Goal: Transaction & Acquisition: Purchase product/service

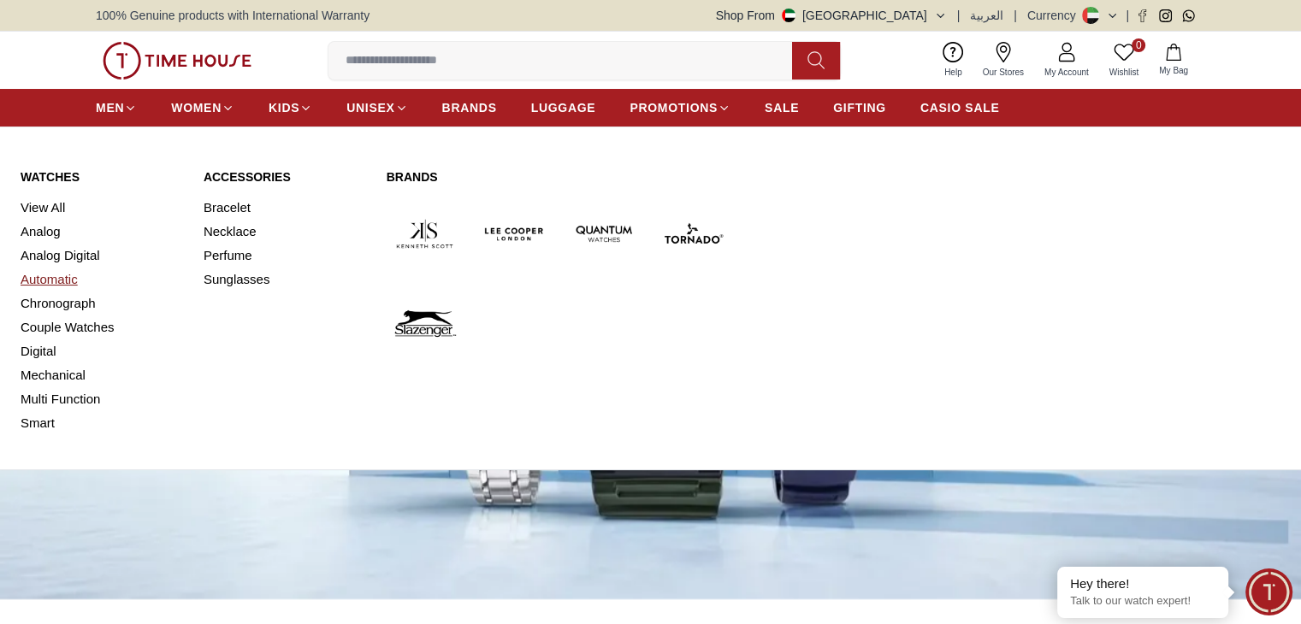
click at [48, 284] on link "Automatic" at bounding box center [102, 280] width 162 height 24
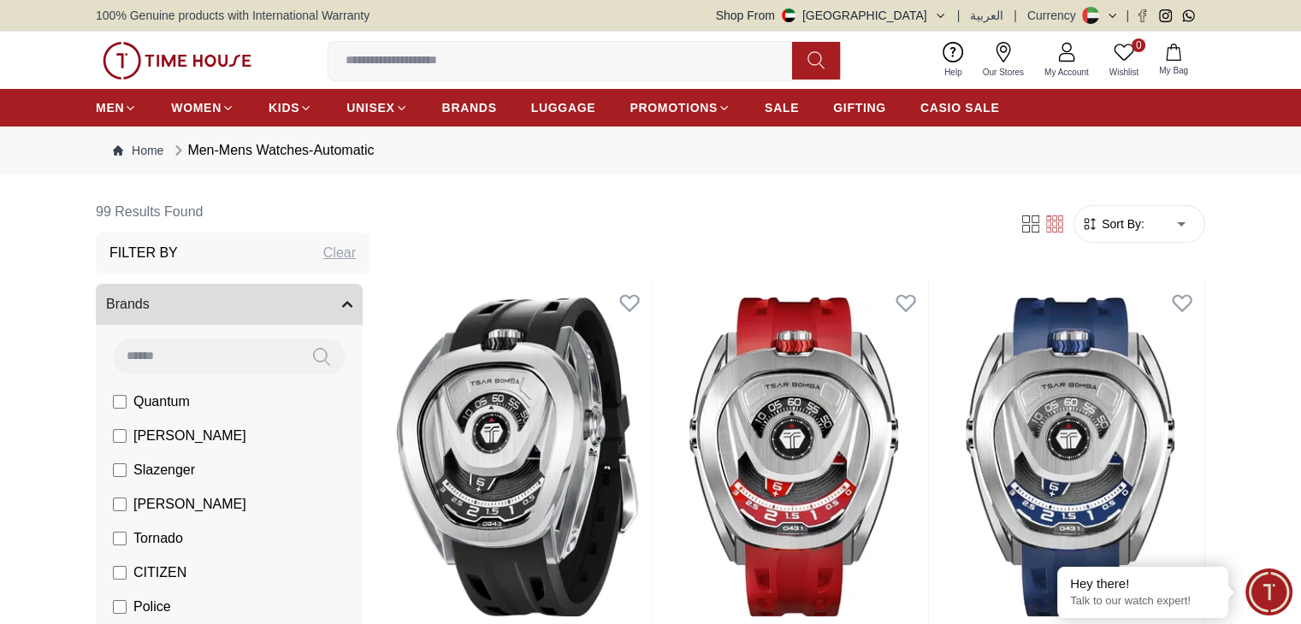
click at [1129, 216] on span "Sort By:" at bounding box center [1121, 224] width 46 height 17
click at [1125, 231] on span "Sort By:" at bounding box center [1121, 224] width 46 height 17
click at [1105, 216] on span "Sort By:" at bounding box center [1121, 224] width 46 height 17
click at [1132, 216] on span "Sort By:" at bounding box center [1121, 224] width 46 height 17
click at [1122, 230] on span "Sort By:" at bounding box center [1121, 224] width 46 height 17
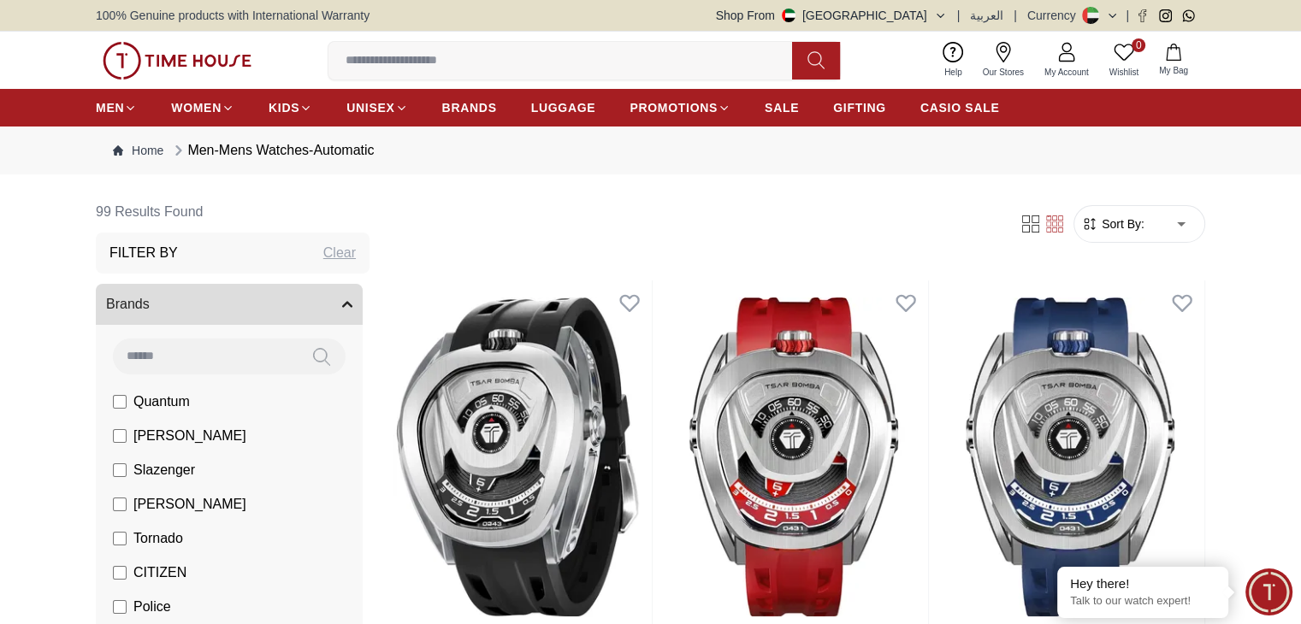
click at [1125, 227] on span "Sort By:" at bounding box center [1121, 224] width 46 height 17
click at [153, 427] on span "[PERSON_NAME]" at bounding box center [189, 436] width 113 height 21
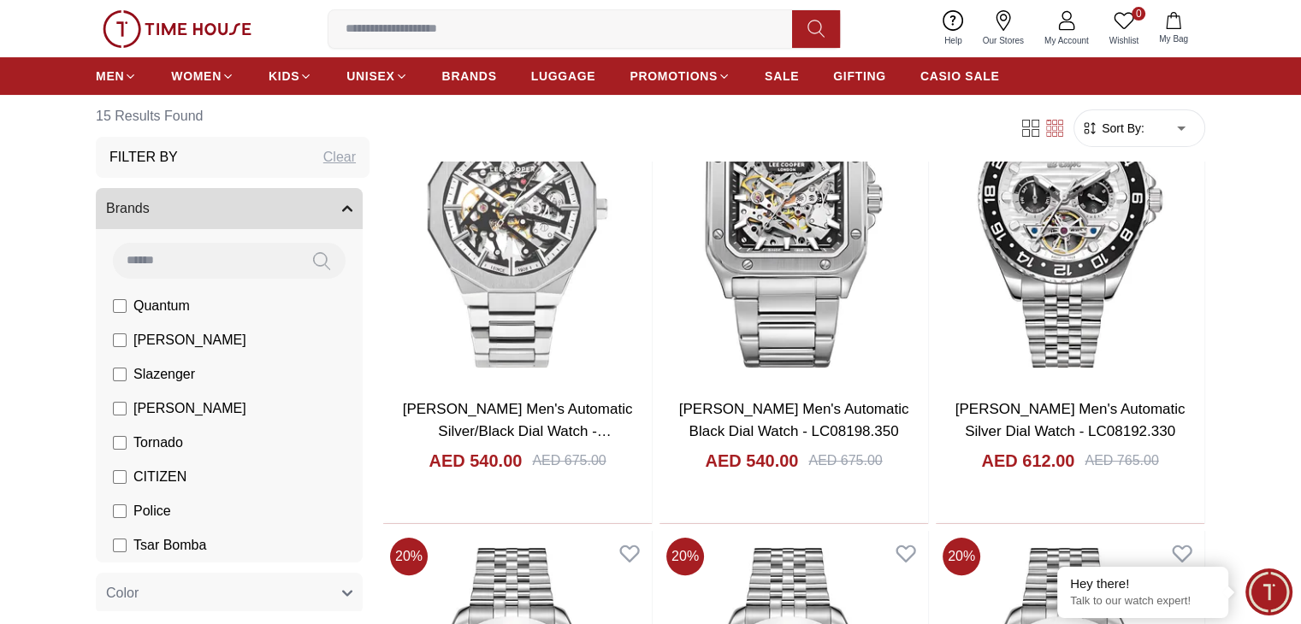
scroll to position [257, 0]
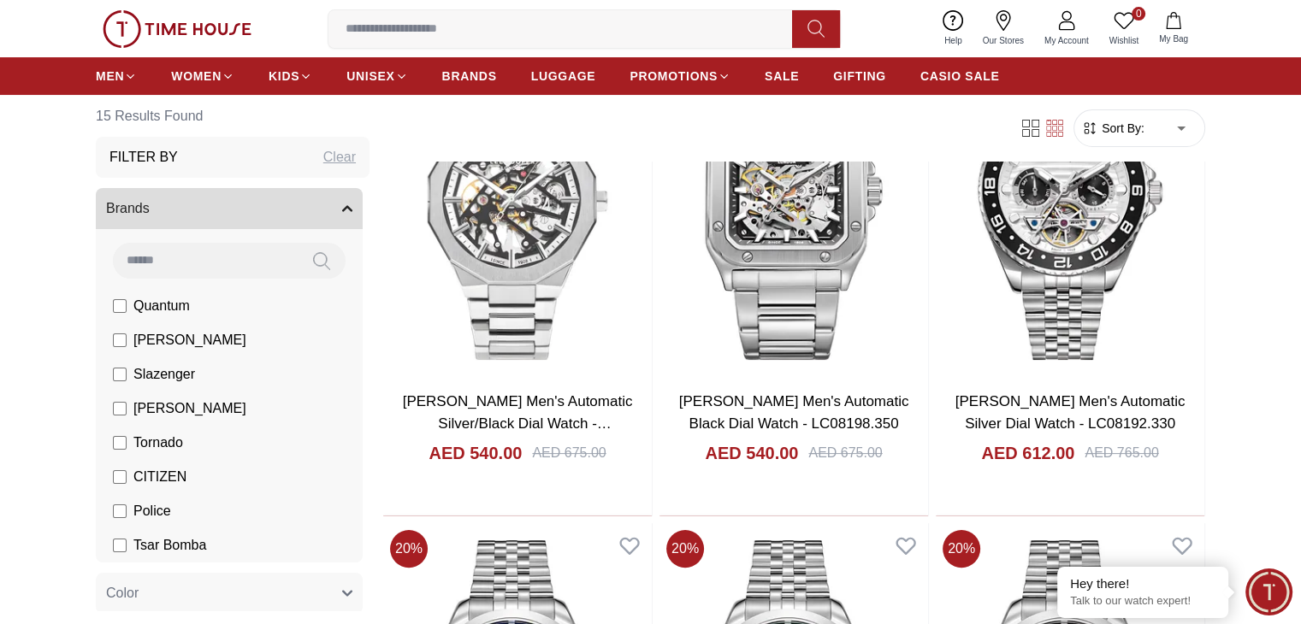
click at [1136, 136] on form "Sort By: ​ ****** ​" at bounding box center [1139, 128] width 132 height 38
click at [1140, 126] on span "Sort By:" at bounding box center [1121, 128] width 46 height 17
drag, startPoint x: 1140, startPoint y: 126, endPoint x: 1152, endPoint y: 126, distance: 12.0
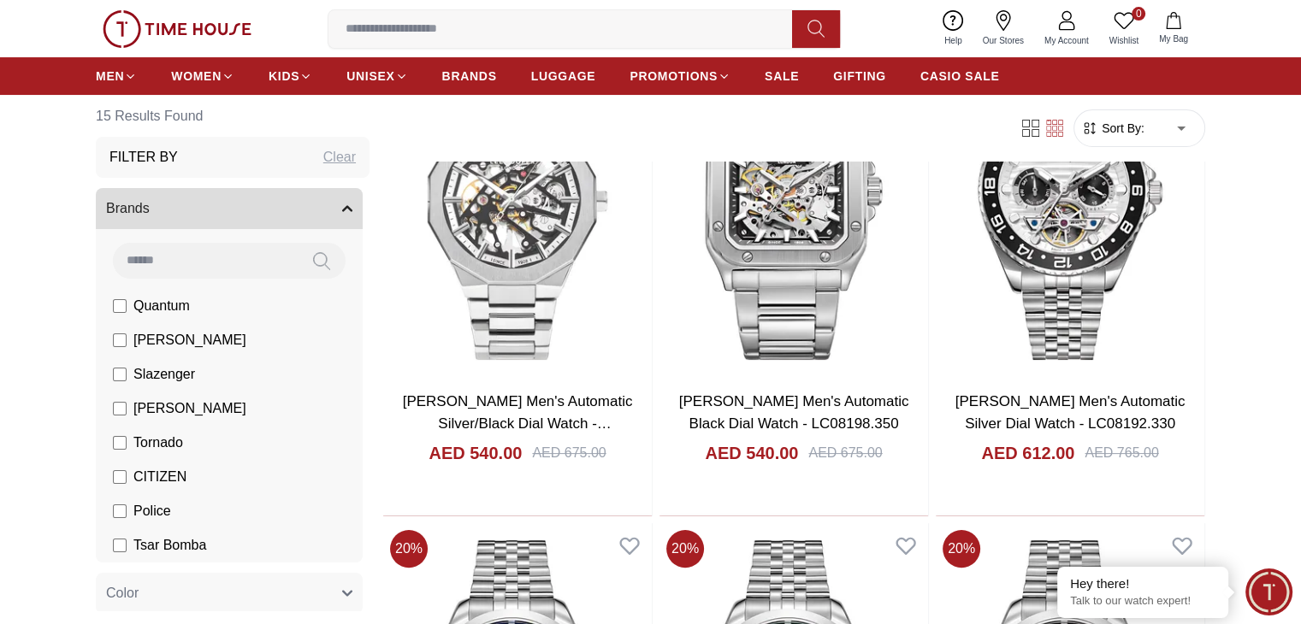
click at [1141, 126] on span "Sort By:" at bounding box center [1121, 128] width 46 height 17
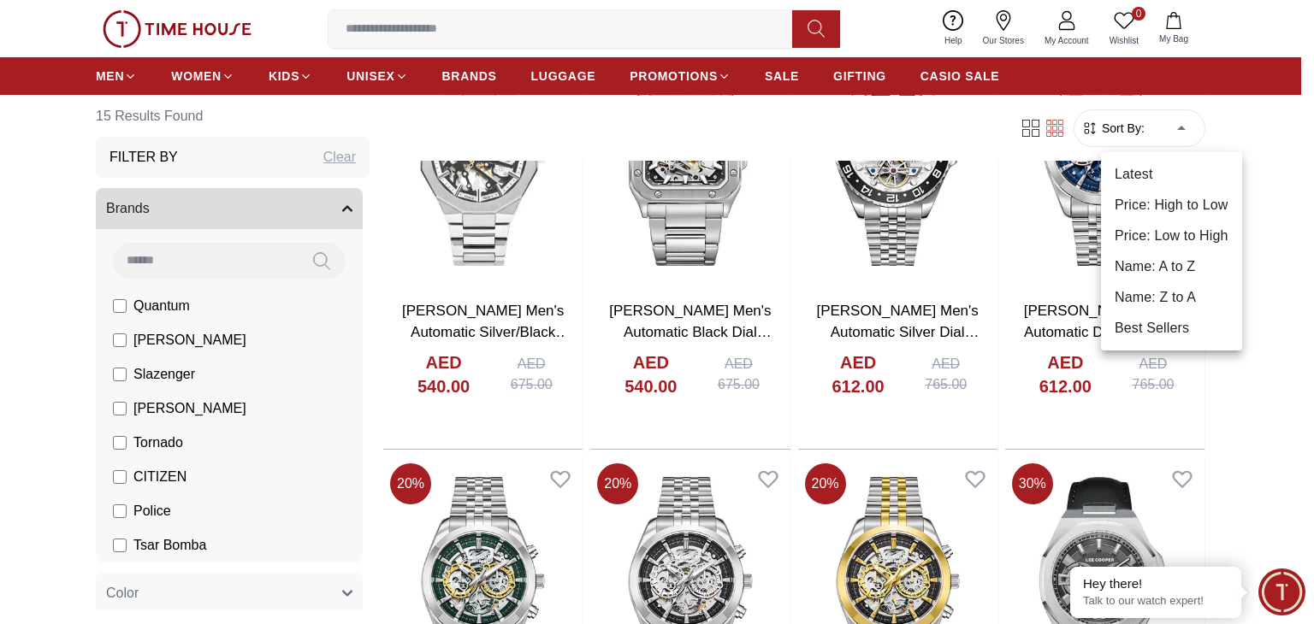
click at [1080, 135] on div at bounding box center [657, 312] width 1314 height 624
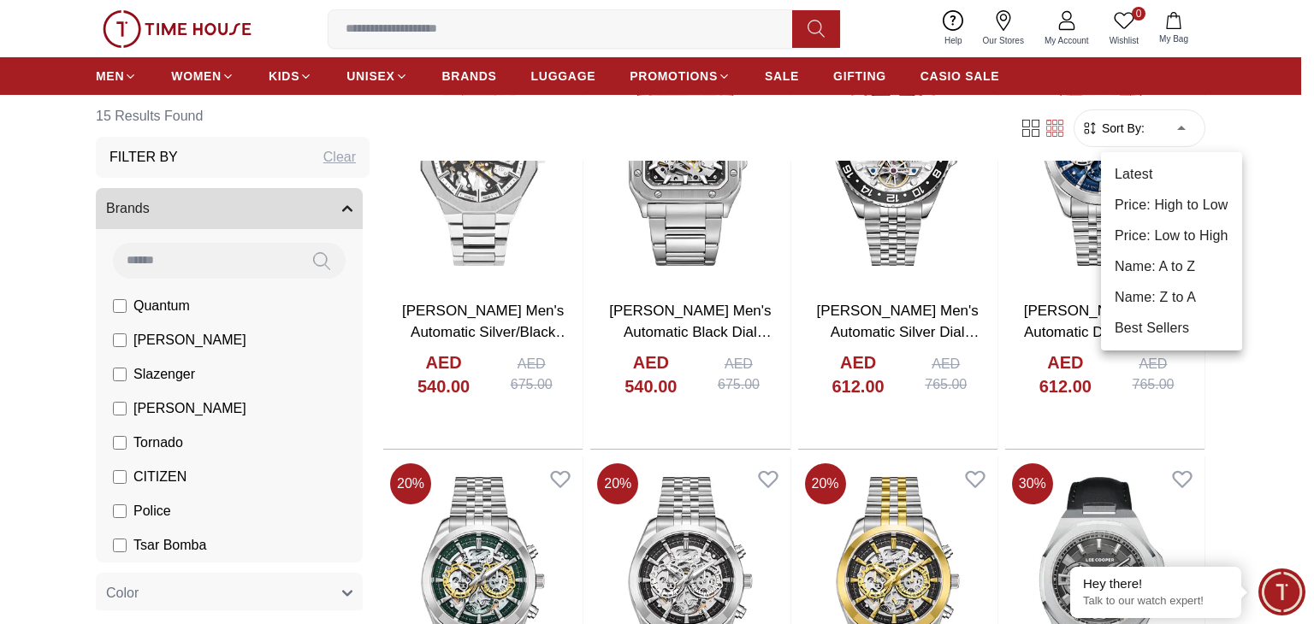
click at [1175, 234] on li "Price: Low to High" at bounding box center [1171, 236] width 141 height 31
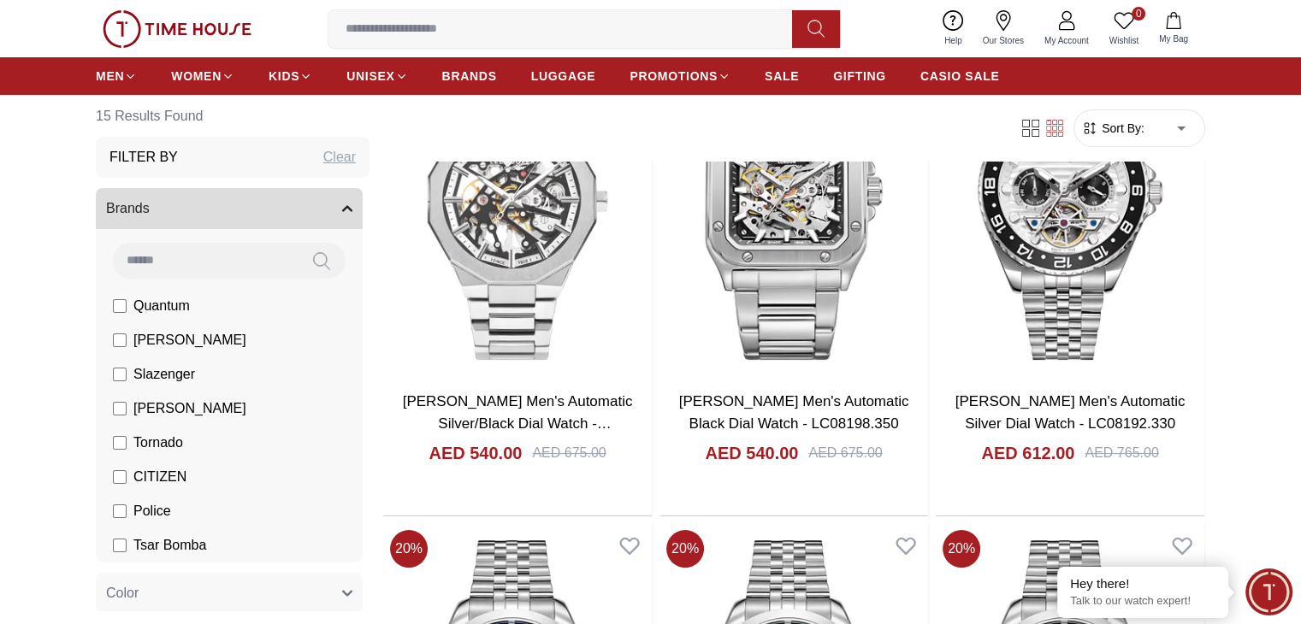
type input "*"
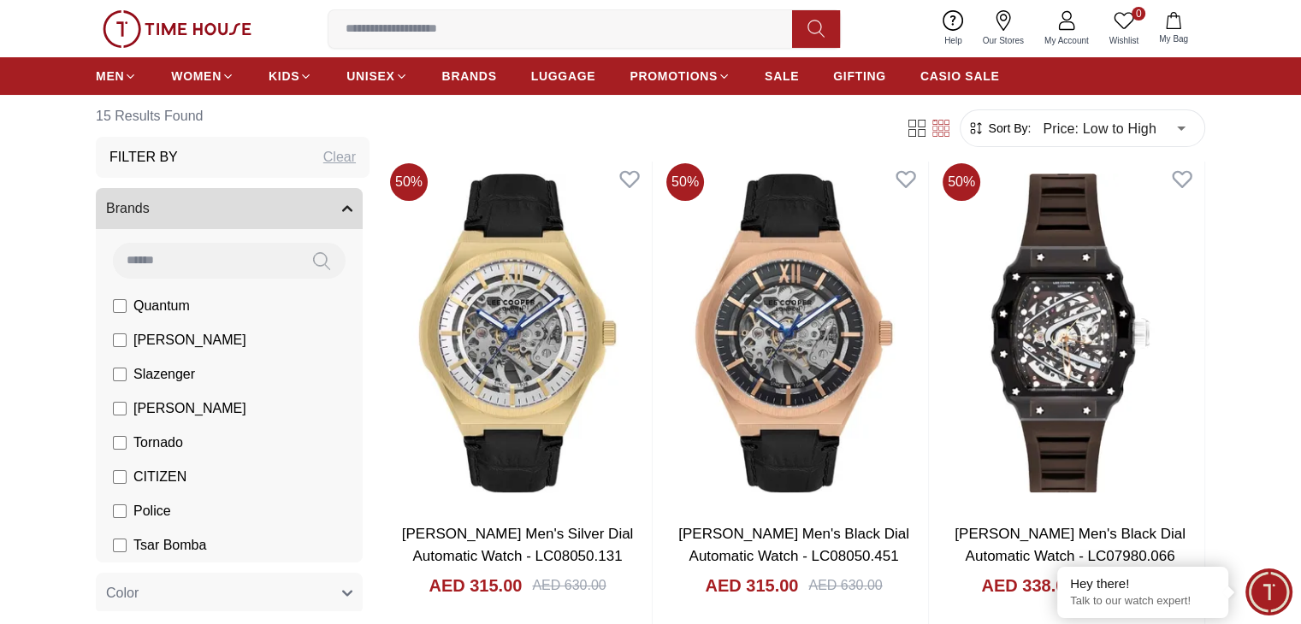
scroll to position [86, 0]
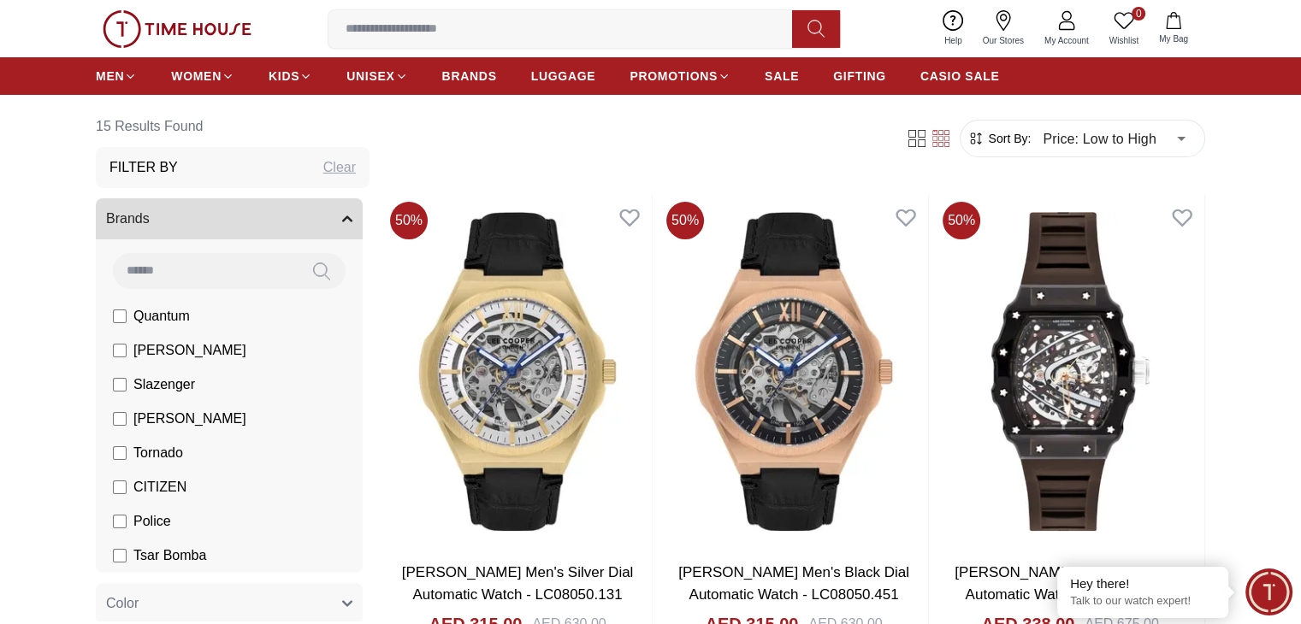
drag, startPoint x: 1057, startPoint y: 319, endPoint x: 718, endPoint y: 168, distance: 371.7
click at [718, 168] on div "Filter Sort By: Price: Low to High * ​" at bounding box center [794, 138] width 822 height 65
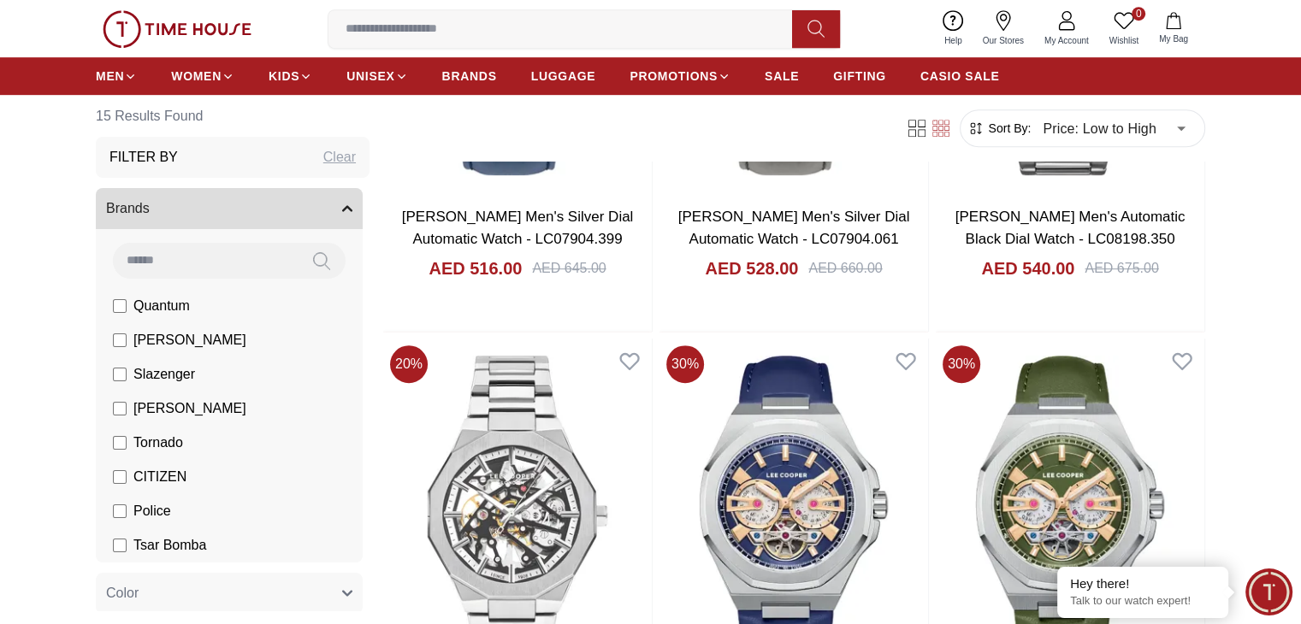
scroll to position [1368, 0]
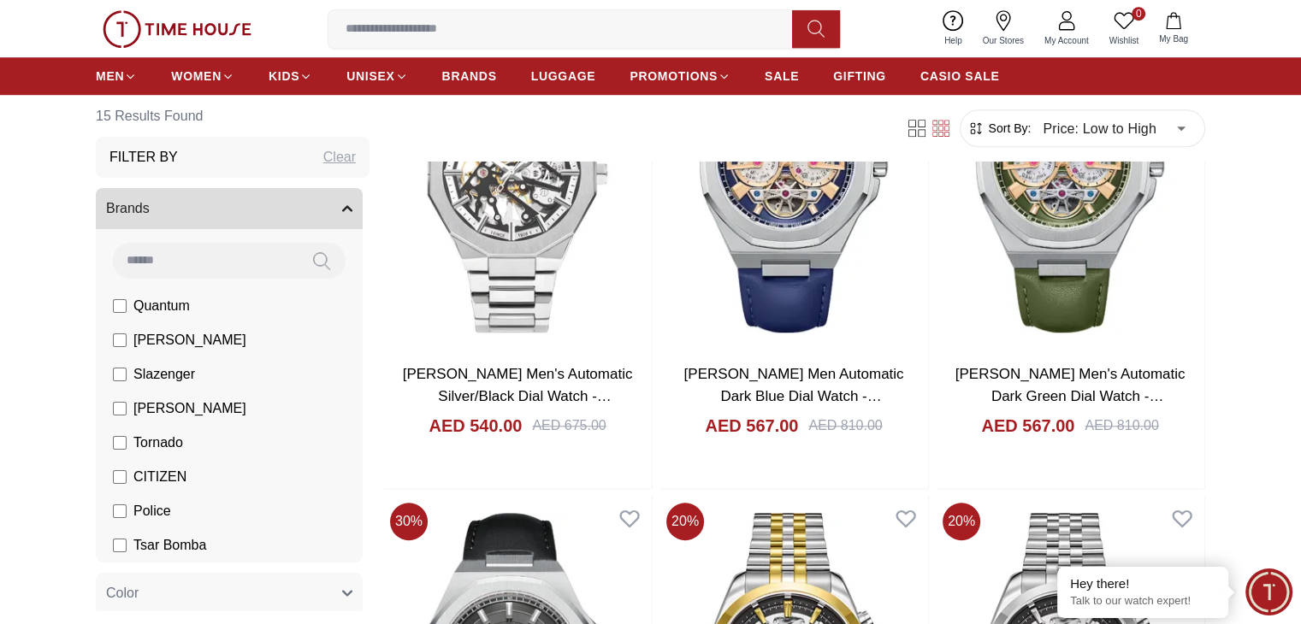
click at [164, 349] on span "[PERSON_NAME]" at bounding box center [189, 340] width 113 height 21
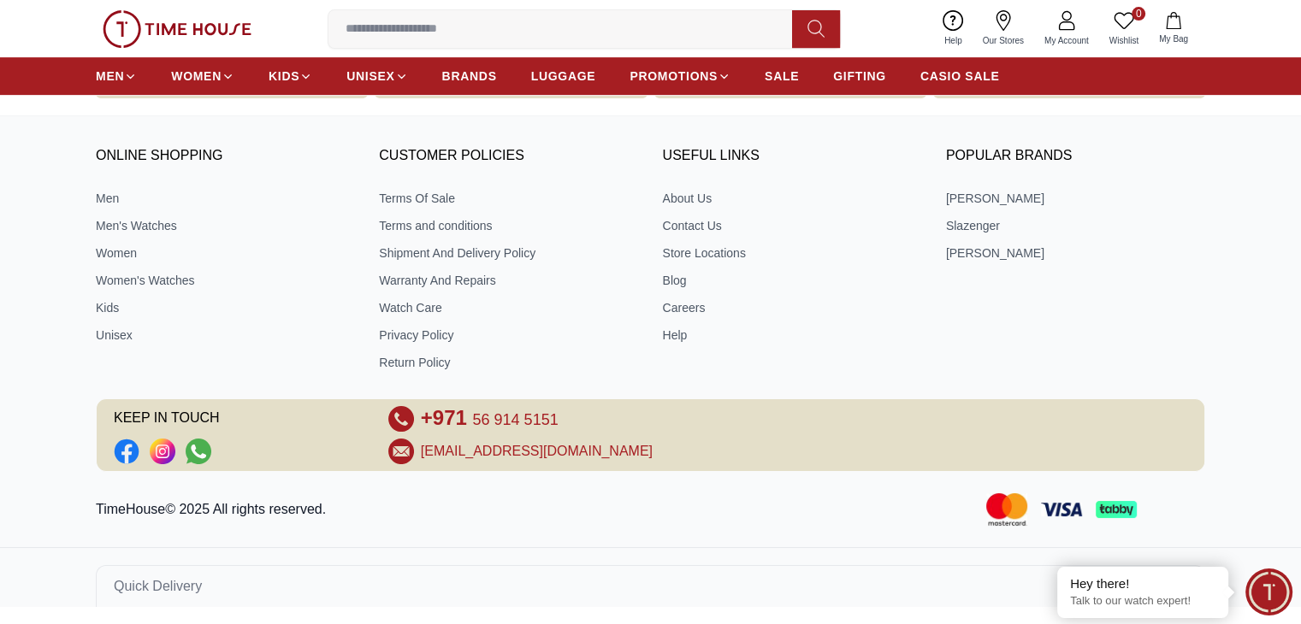
scroll to position [736, 0]
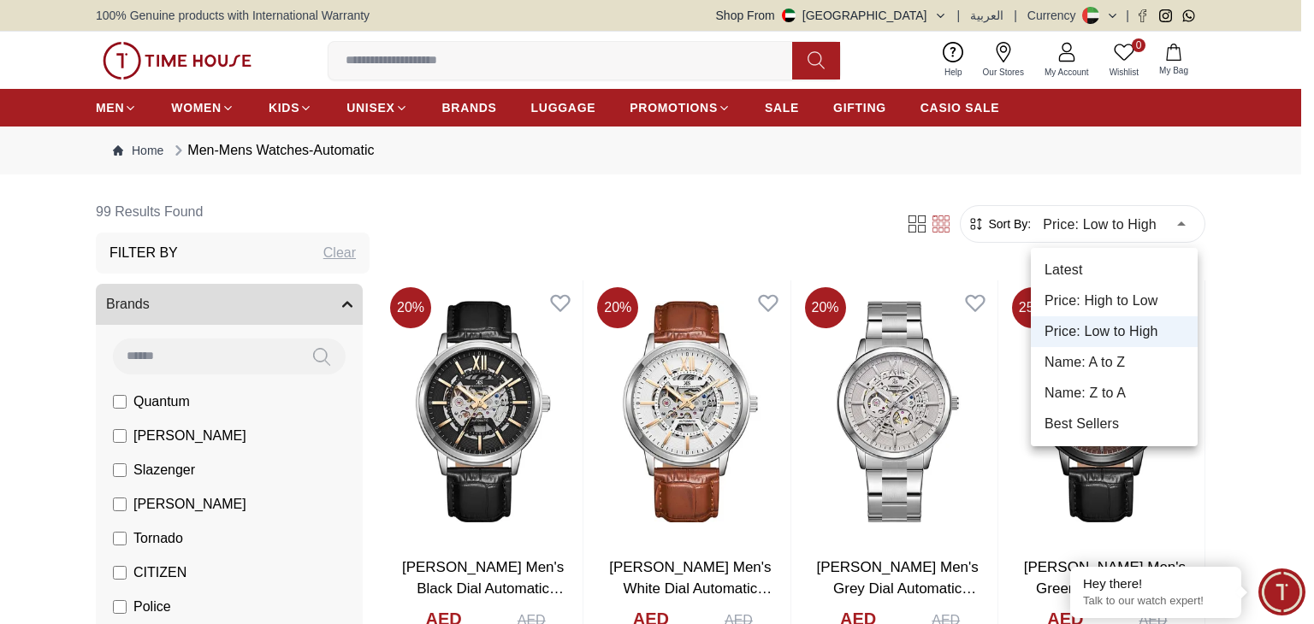
click at [499, 216] on div at bounding box center [657, 312] width 1314 height 624
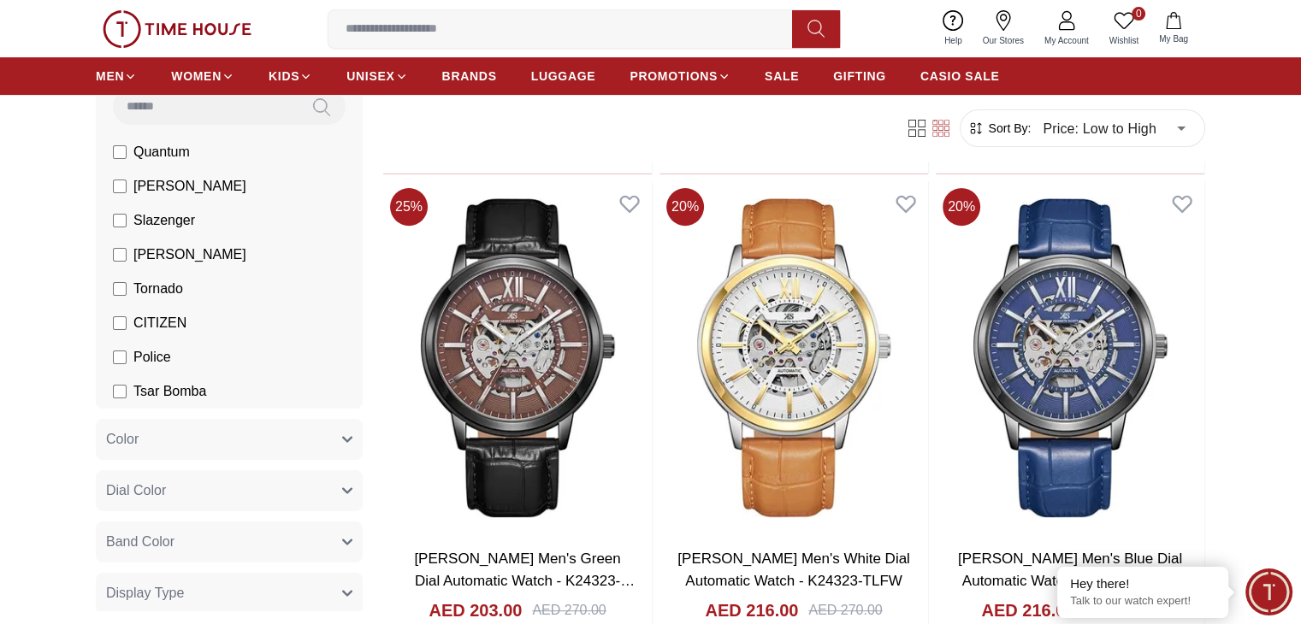
scroll to position [428, 0]
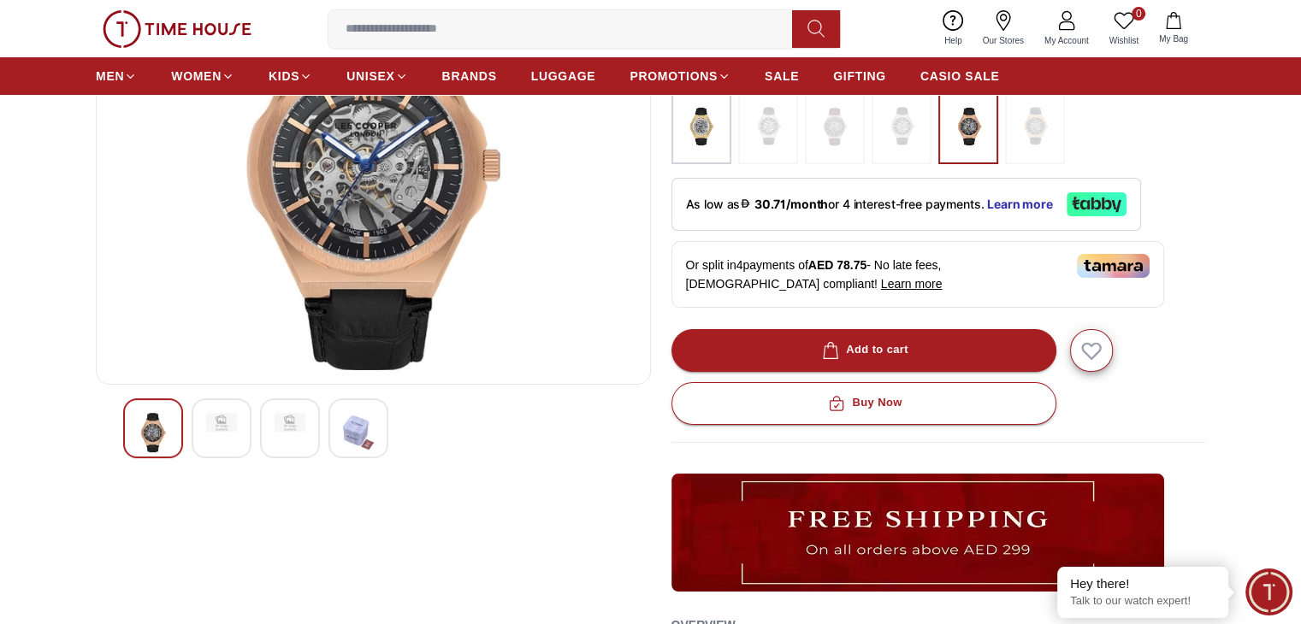
scroll to position [257, 0]
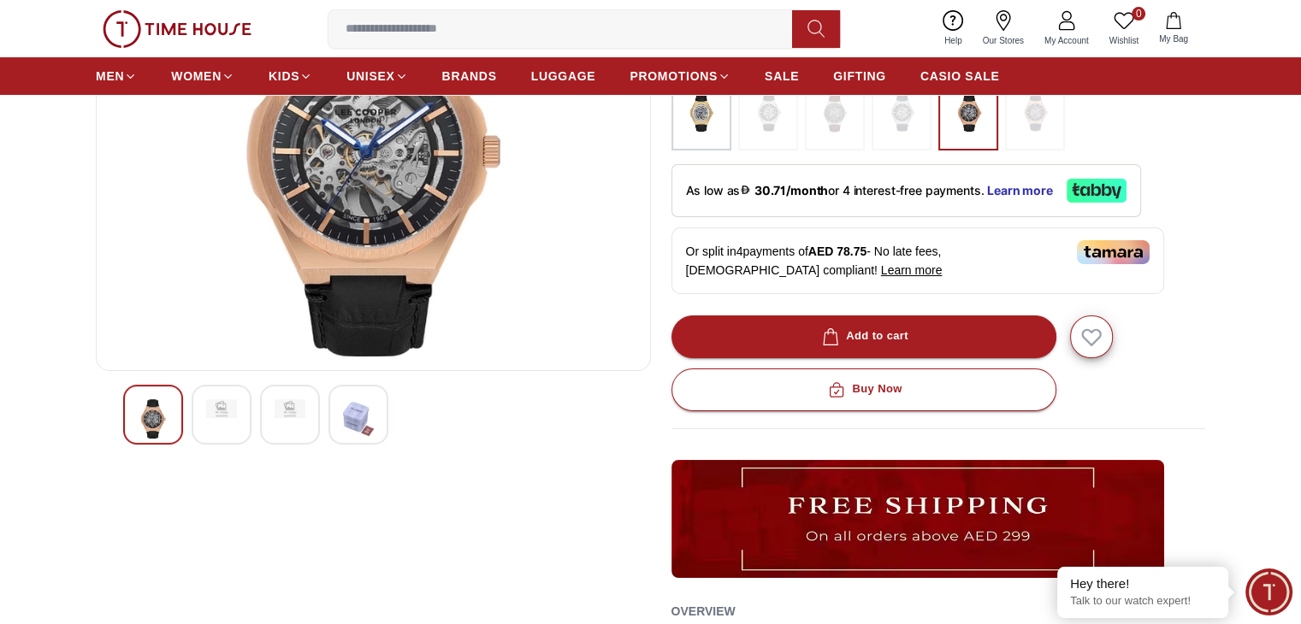
click at [234, 425] on div at bounding box center [222, 415] width 60 height 60
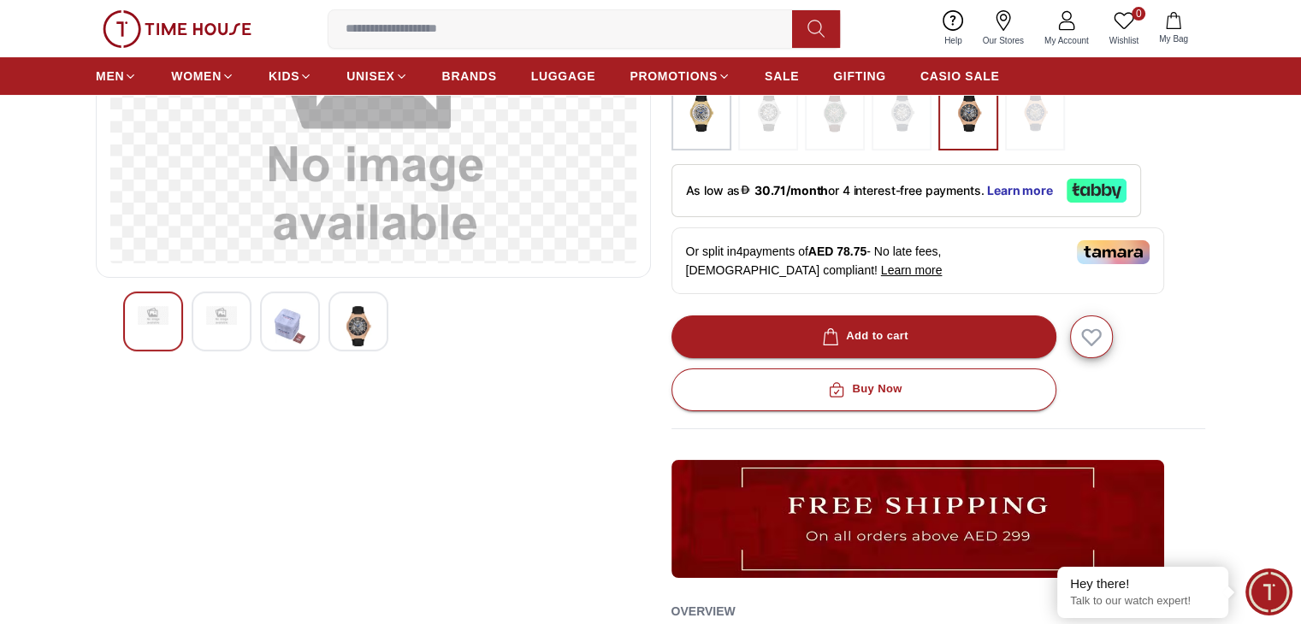
click at [261, 422] on div "50%" at bounding box center [373, 367] width 555 height 871
click at [370, 331] on img at bounding box center [358, 325] width 31 height 39
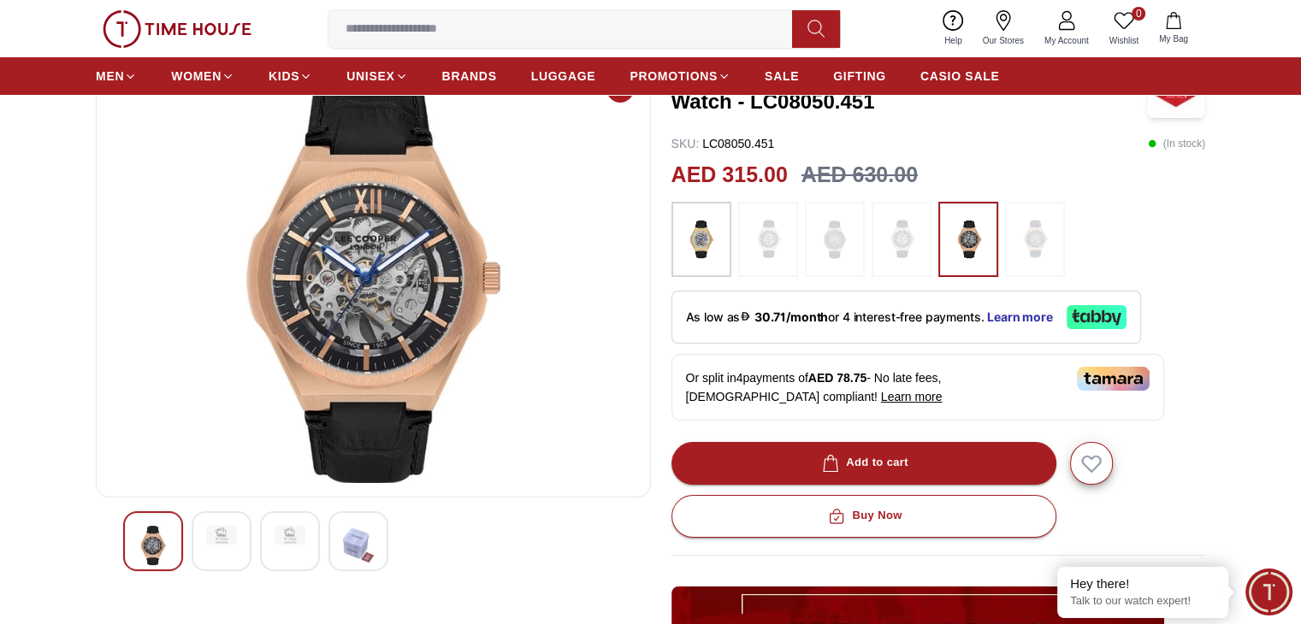
scroll to position [0, 0]
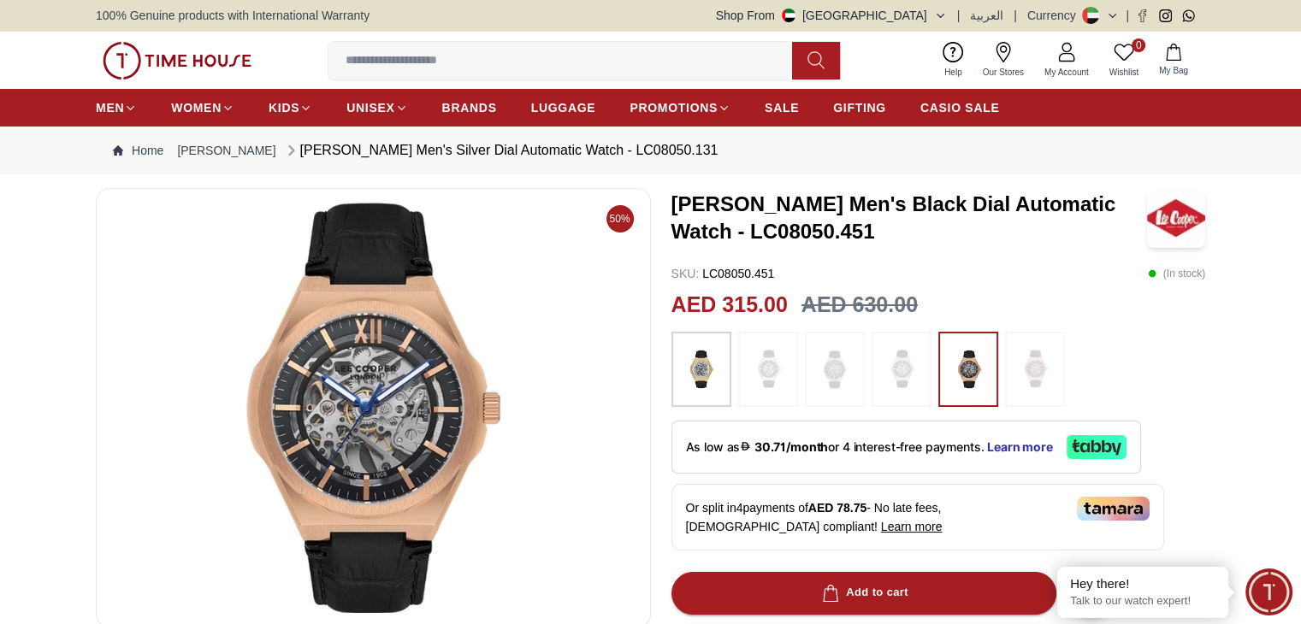
click at [701, 355] on img at bounding box center [701, 369] width 43 height 58
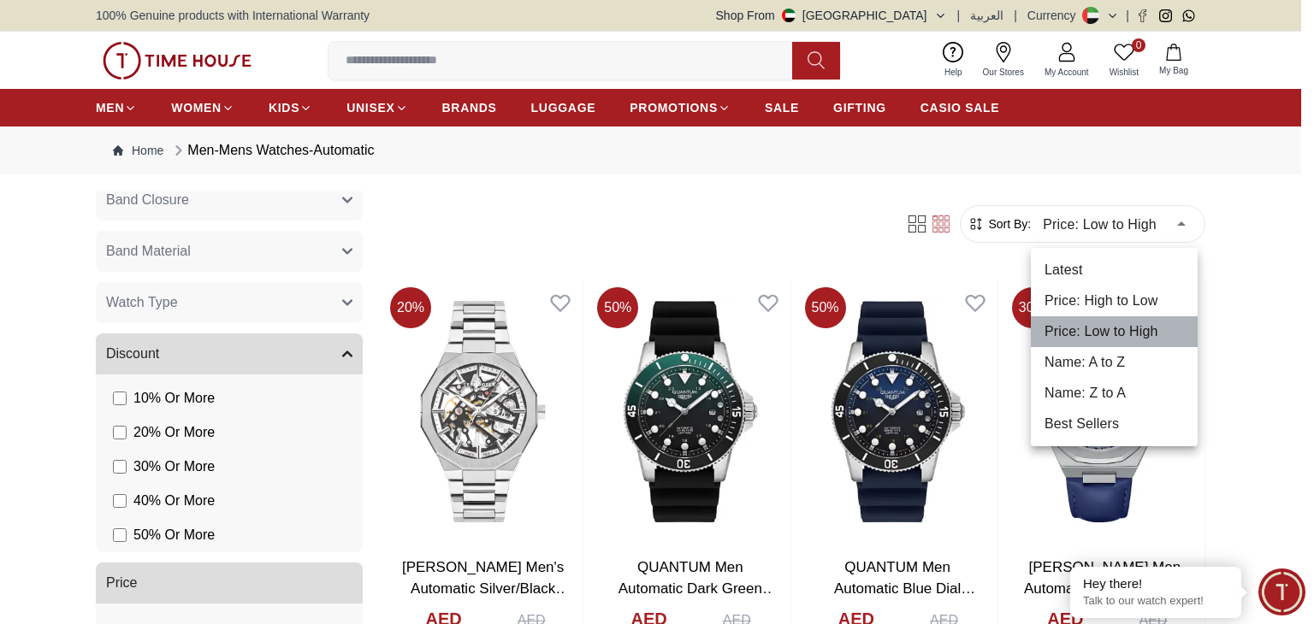
click at [1092, 330] on li "Price: Low to High" at bounding box center [1114, 331] width 167 height 31
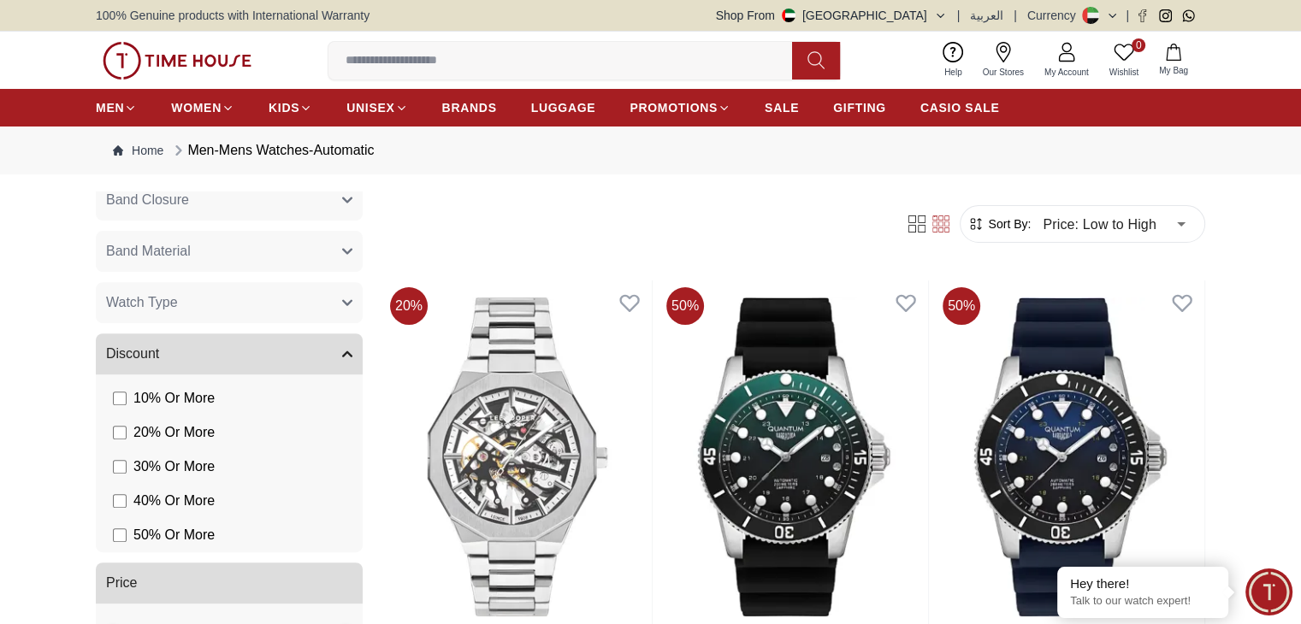
click at [210, 50] on img at bounding box center [177, 61] width 149 height 38
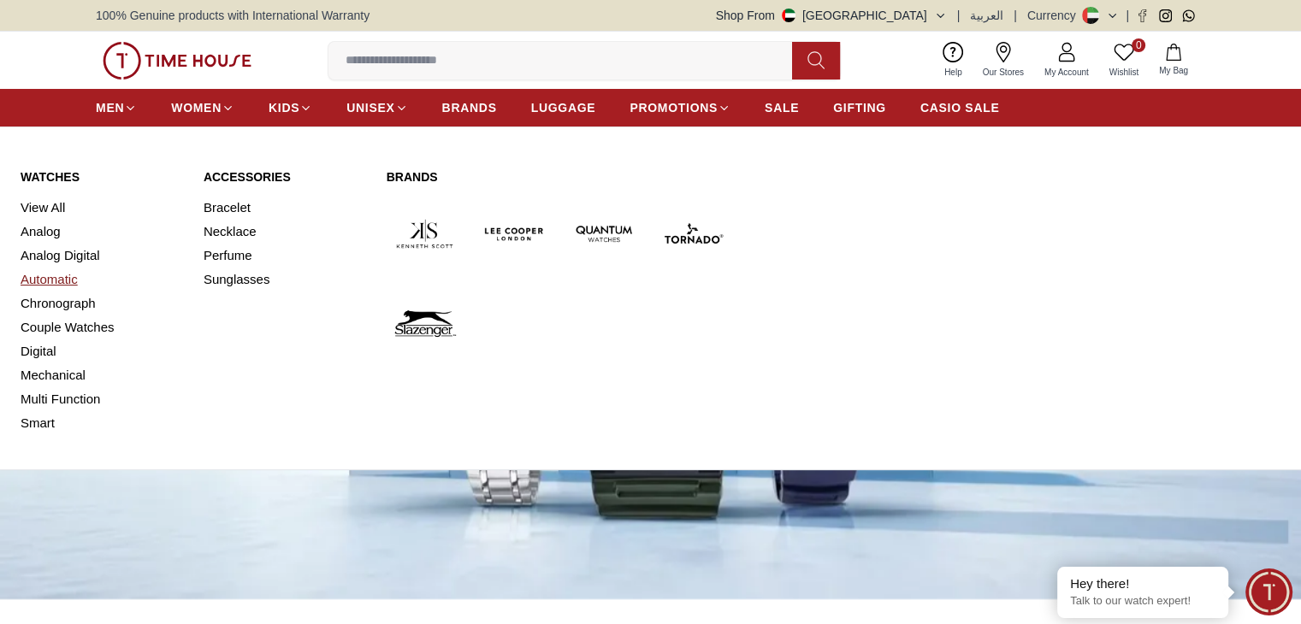
click at [65, 277] on link "Automatic" at bounding box center [102, 280] width 162 height 24
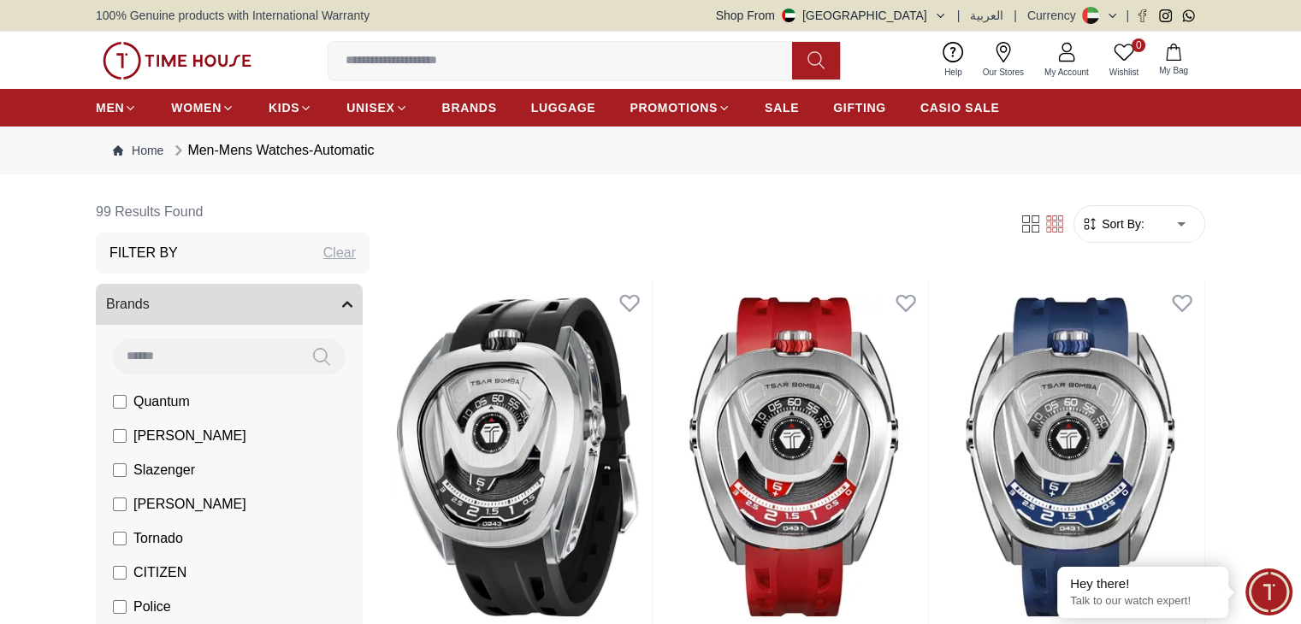
click at [1136, 218] on span "Sort By:" at bounding box center [1121, 224] width 46 height 17
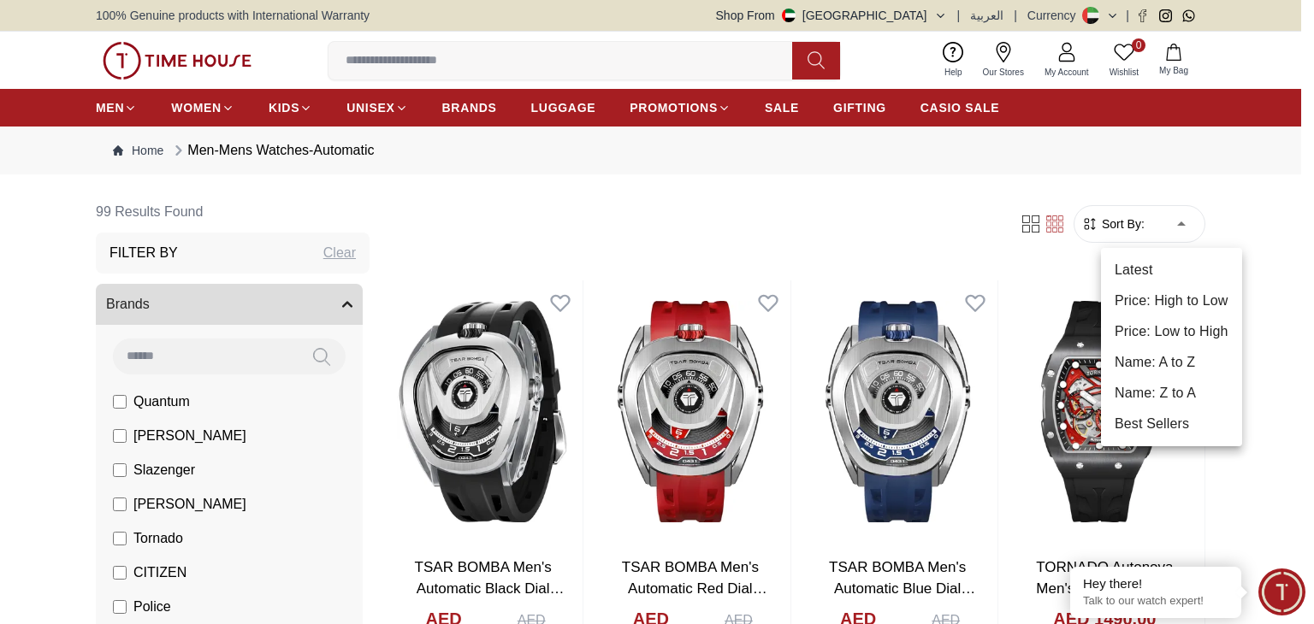
click at [1187, 321] on li "Price: Low to High" at bounding box center [1171, 331] width 141 height 31
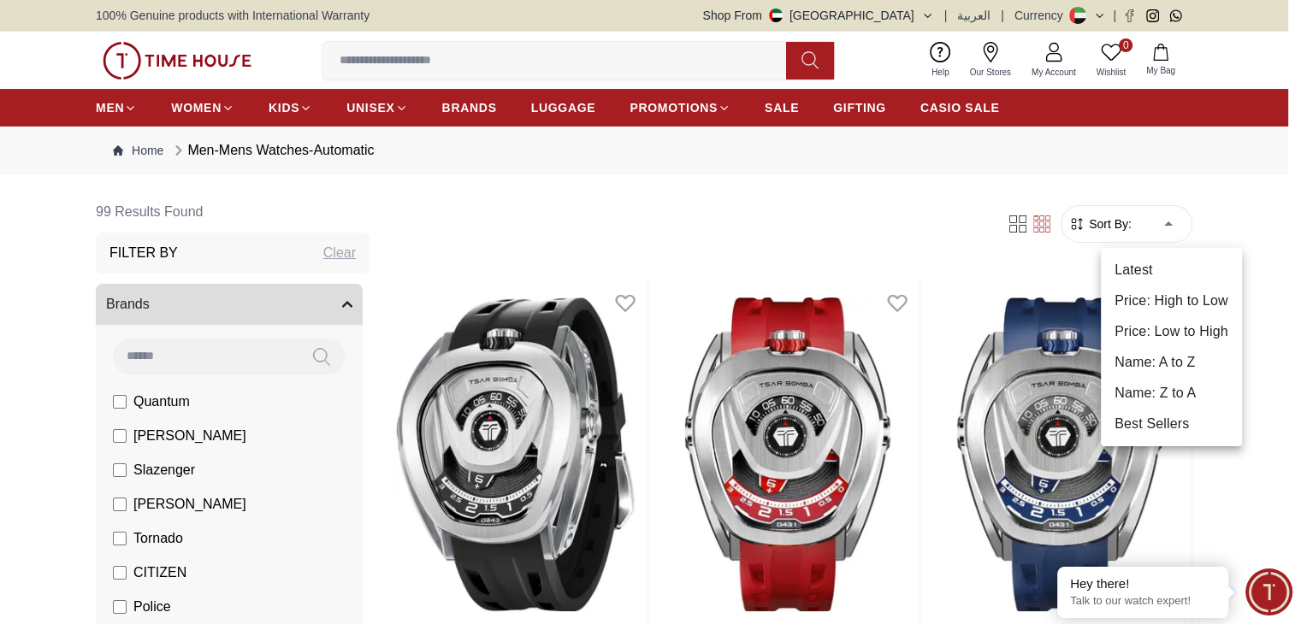
type input "*"
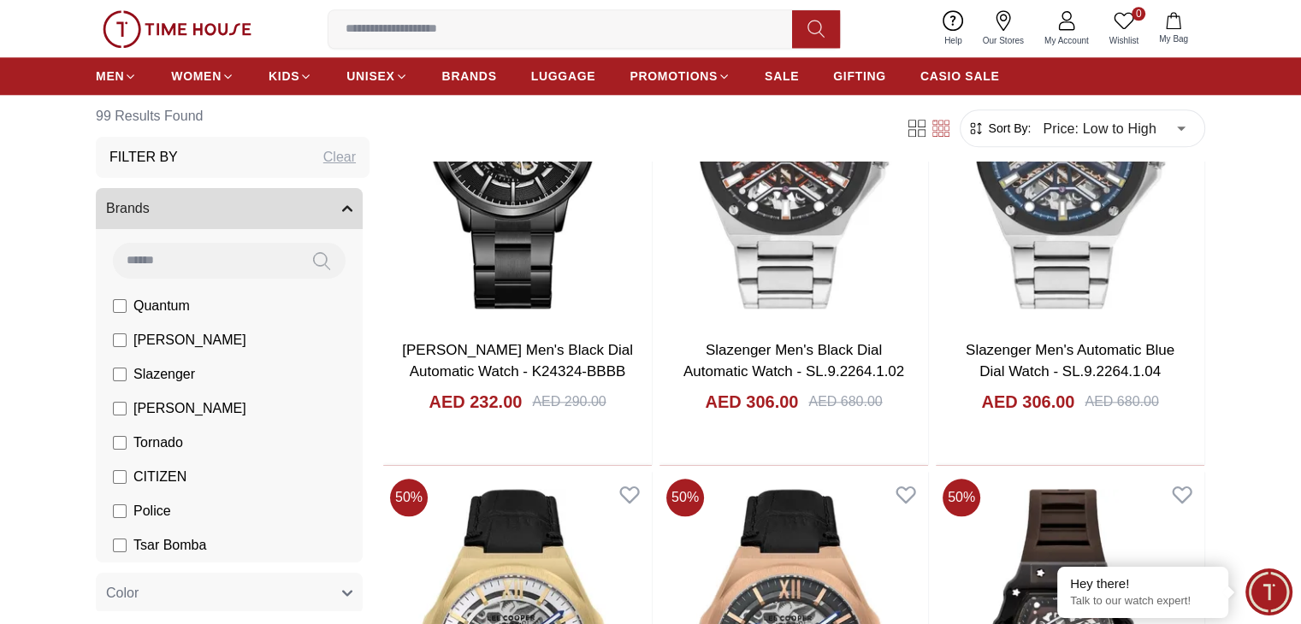
scroll to position [1882, 0]
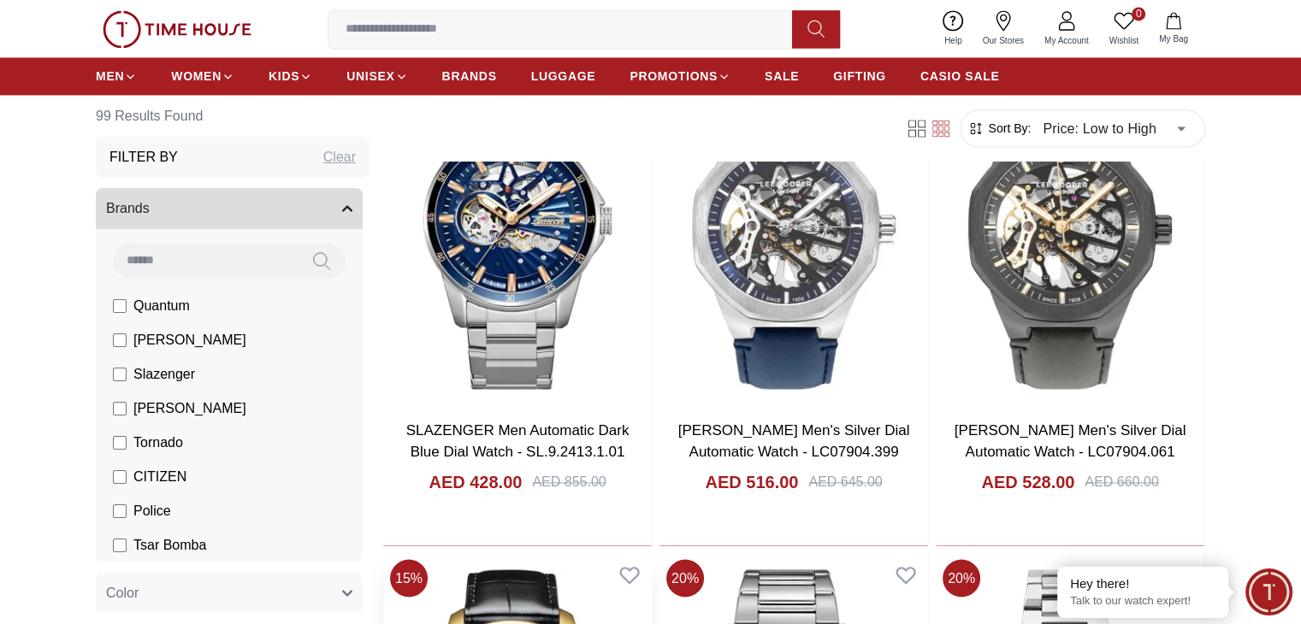
scroll to position [2737, 0]
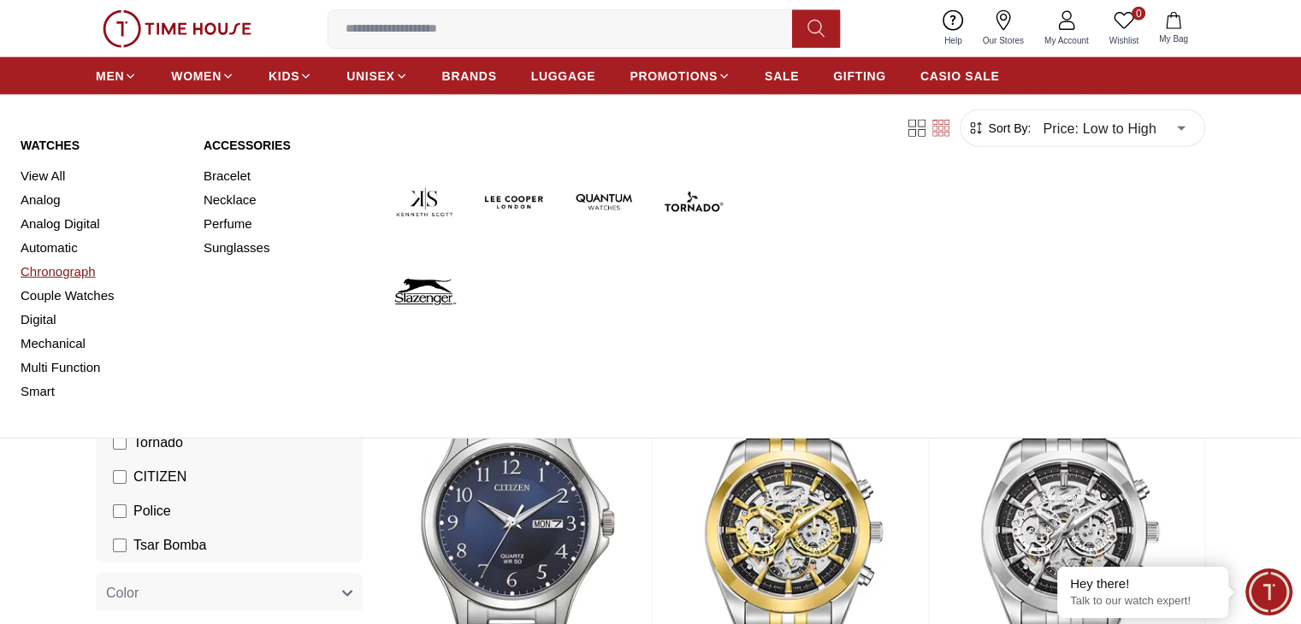
click at [71, 279] on link "Chronograph" at bounding box center [102, 272] width 162 height 24
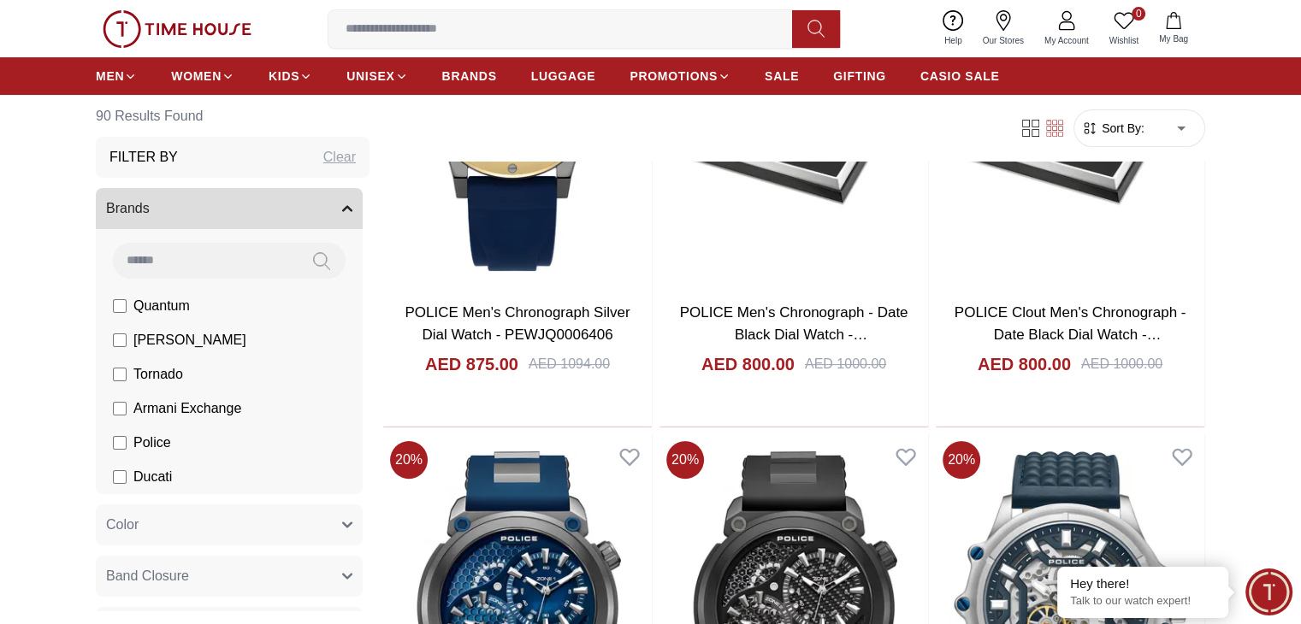
scroll to position [243, 0]
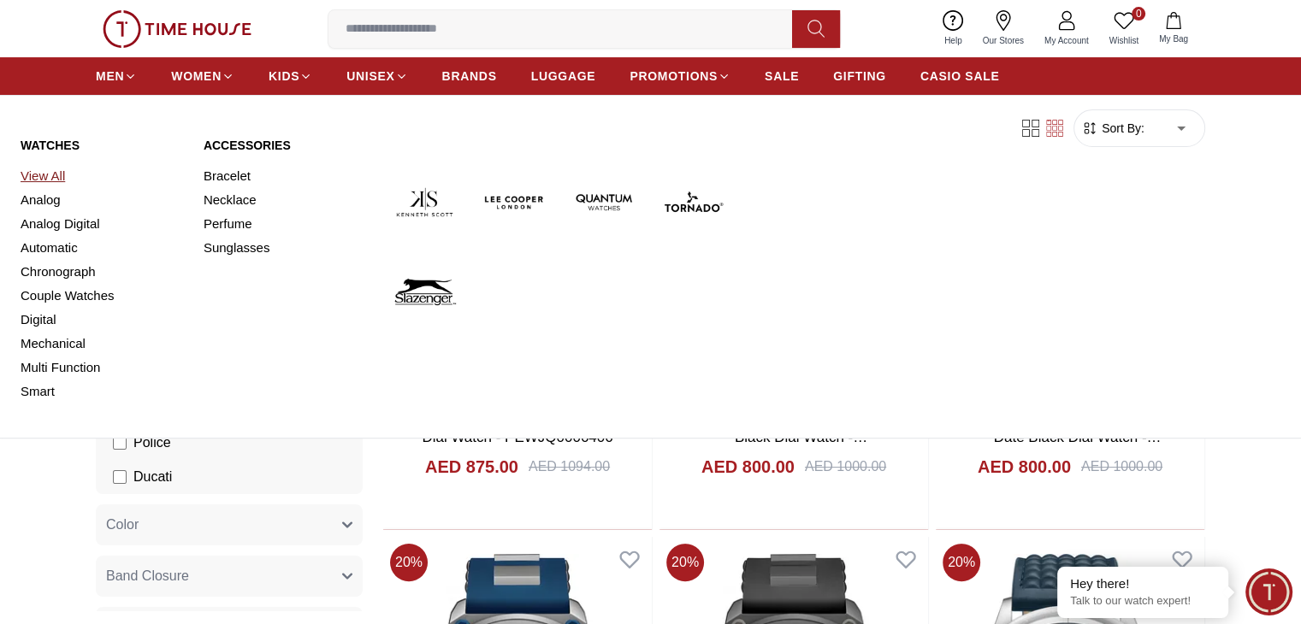
click at [59, 180] on link "View All" at bounding box center [102, 176] width 162 height 24
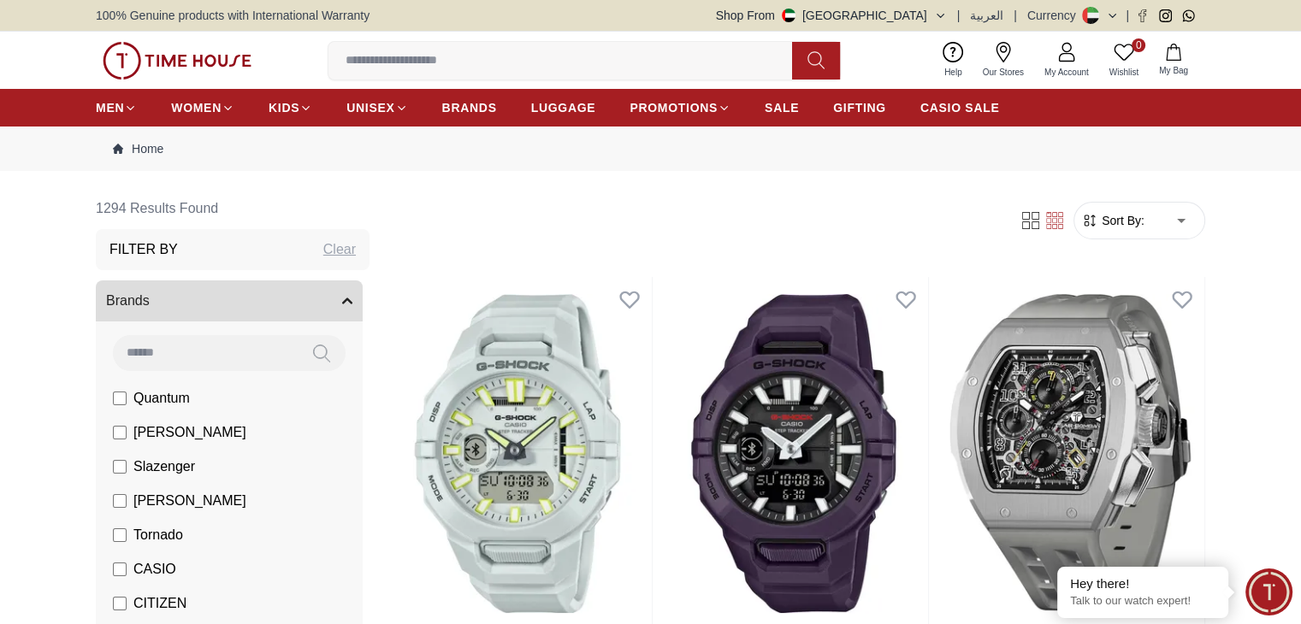
click at [1118, 220] on span "Sort By:" at bounding box center [1121, 220] width 46 height 17
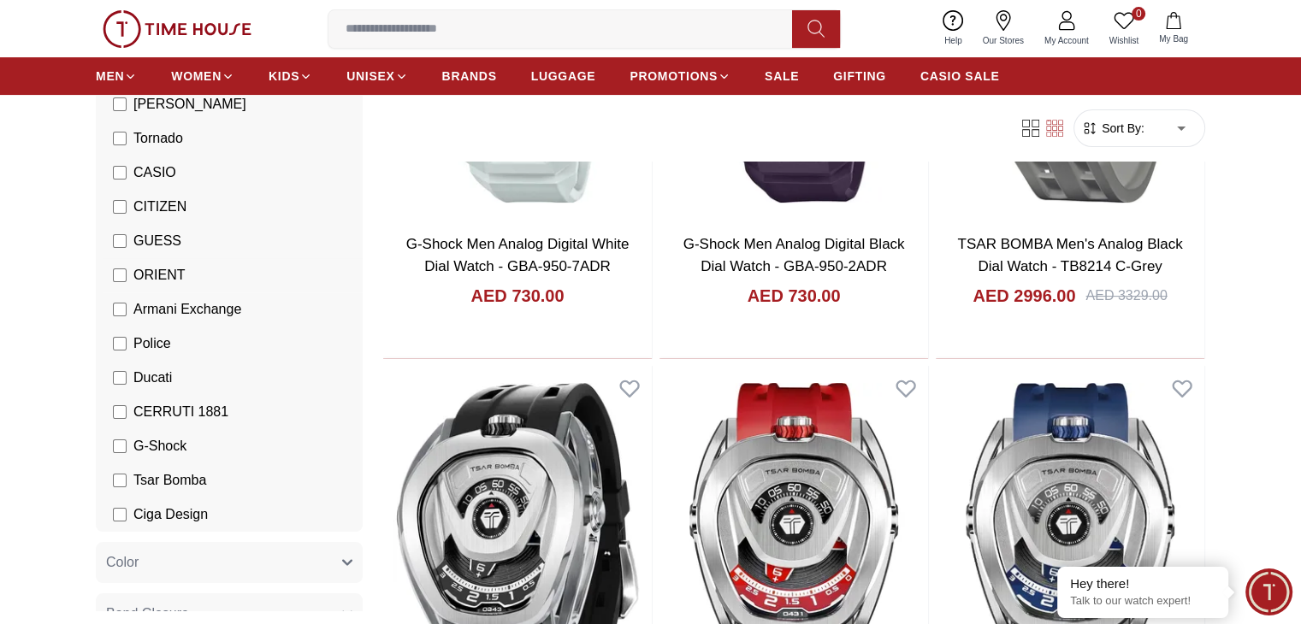
scroll to position [304, 0]
click at [192, 314] on span "Armani Exchange" at bounding box center [187, 309] width 108 height 21
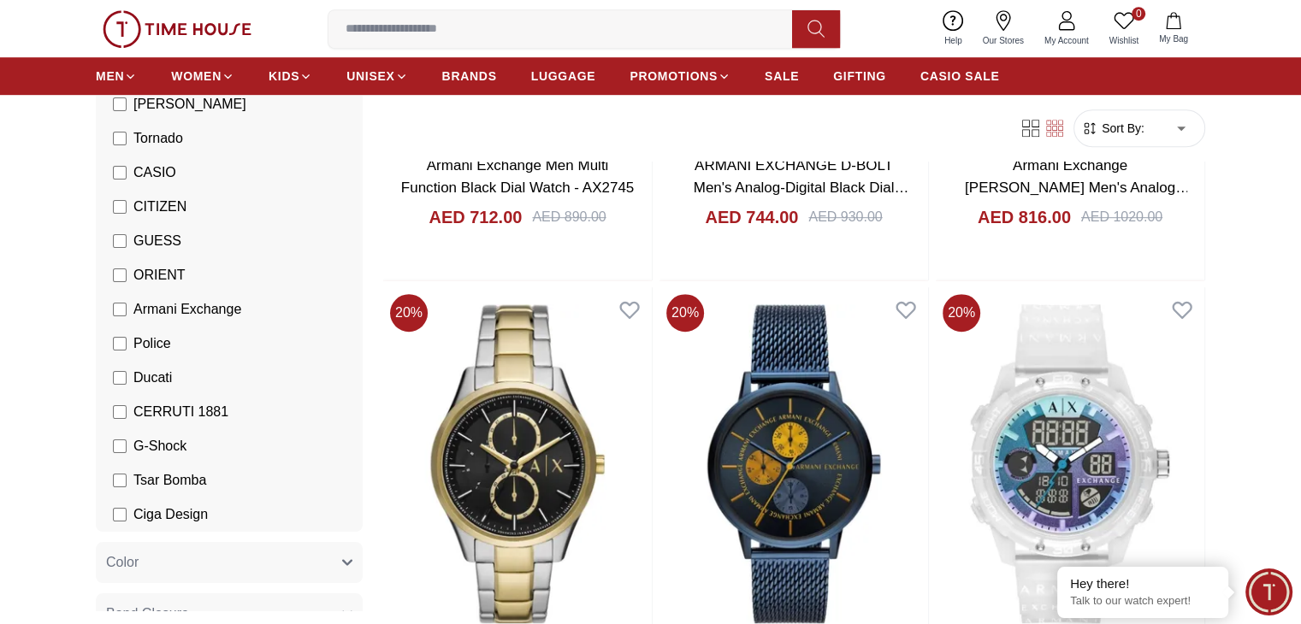
scroll to position [990, 0]
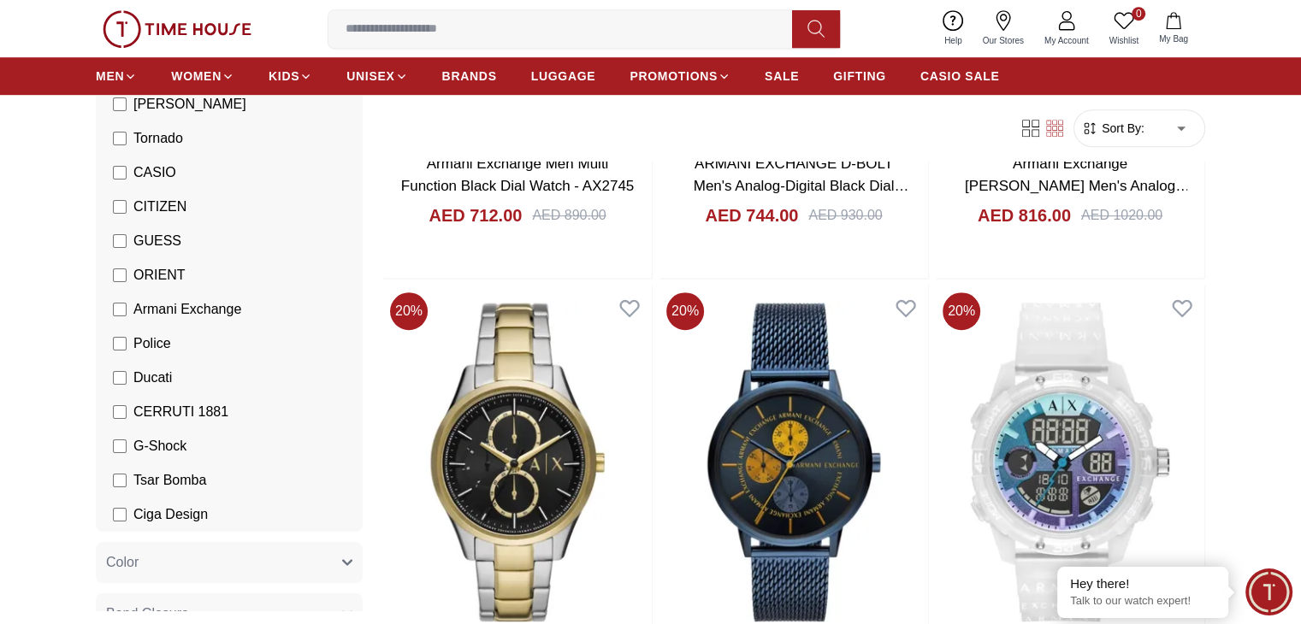
click at [181, 299] on span "Armani Exchange" at bounding box center [187, 309] width 108 height 21
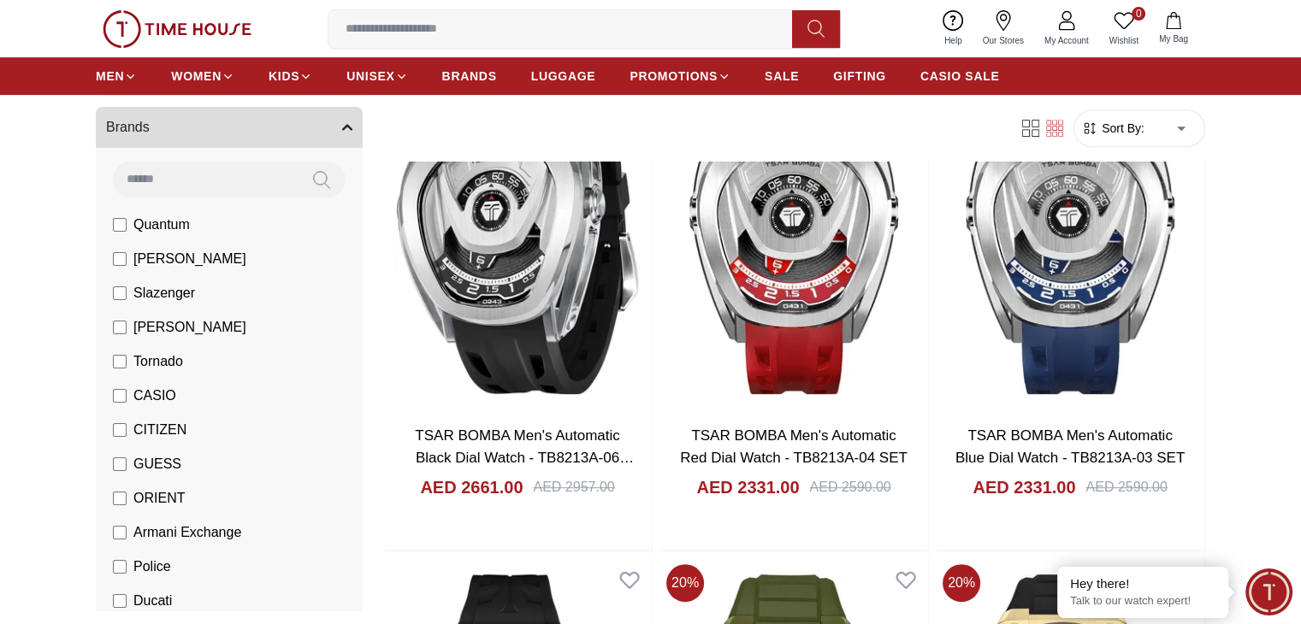
scroll to position [917, 0]
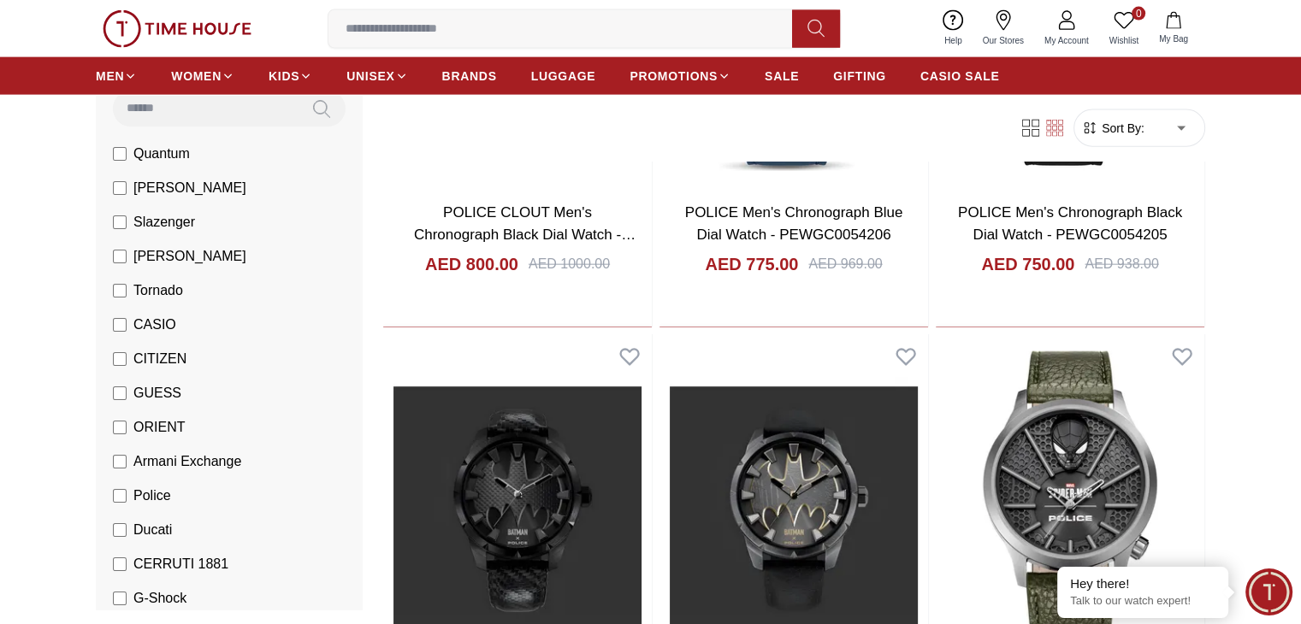
scroll to position [147, 0]
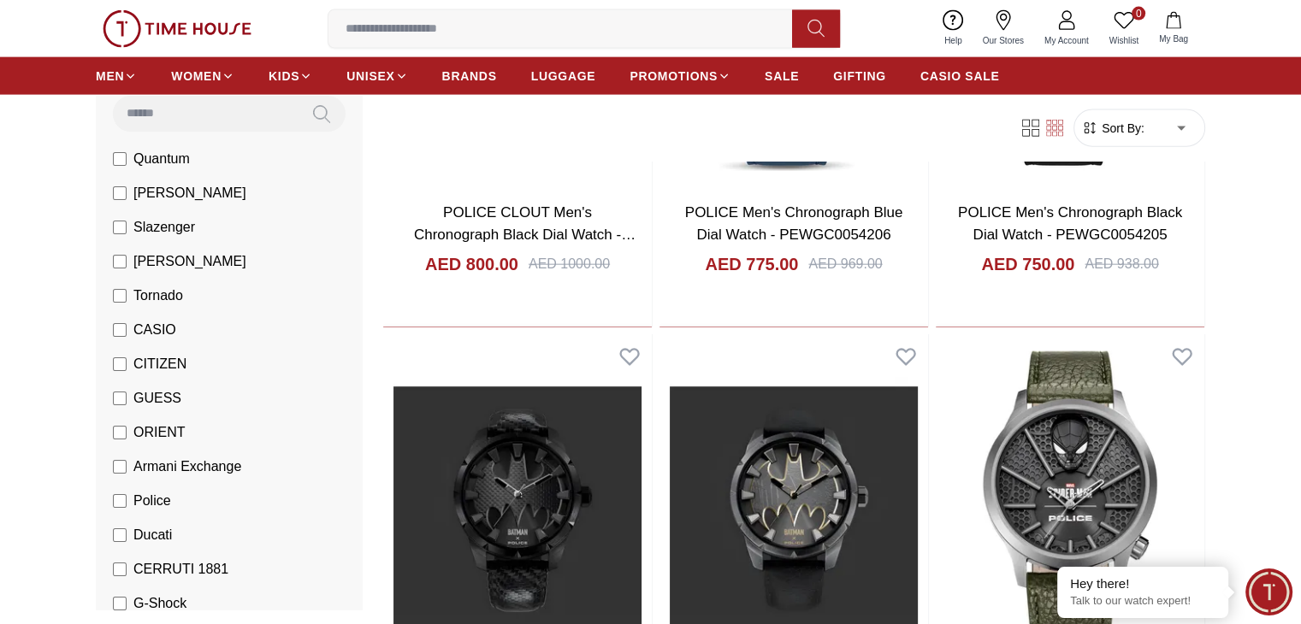
click at [162, 198] on span "[PERSON_NAME]" at bounding box center [189, 193] width 113 height 21
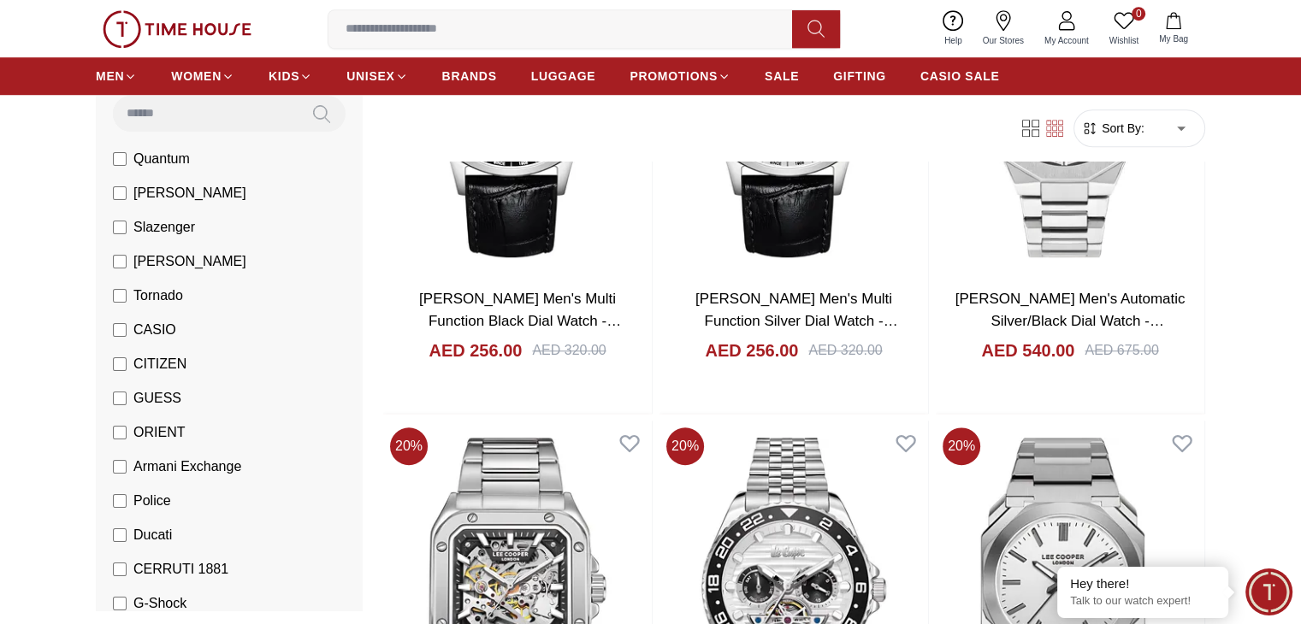
scroll to position [1355, 0]
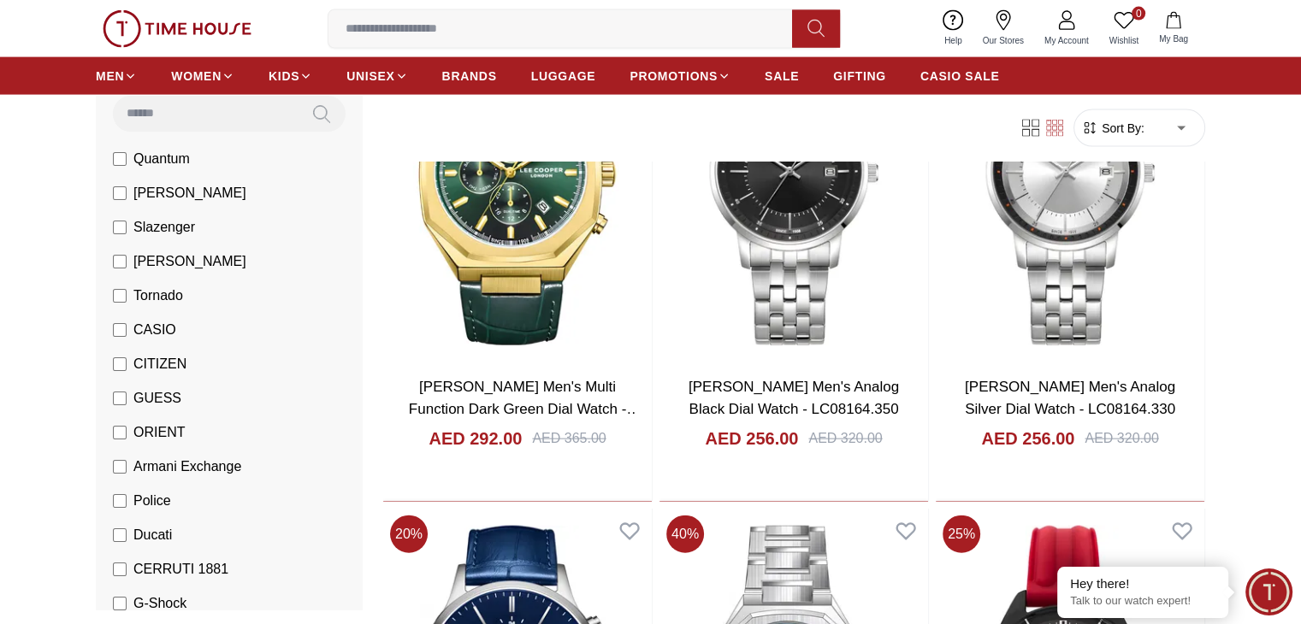
scroll to position [3830, 0]
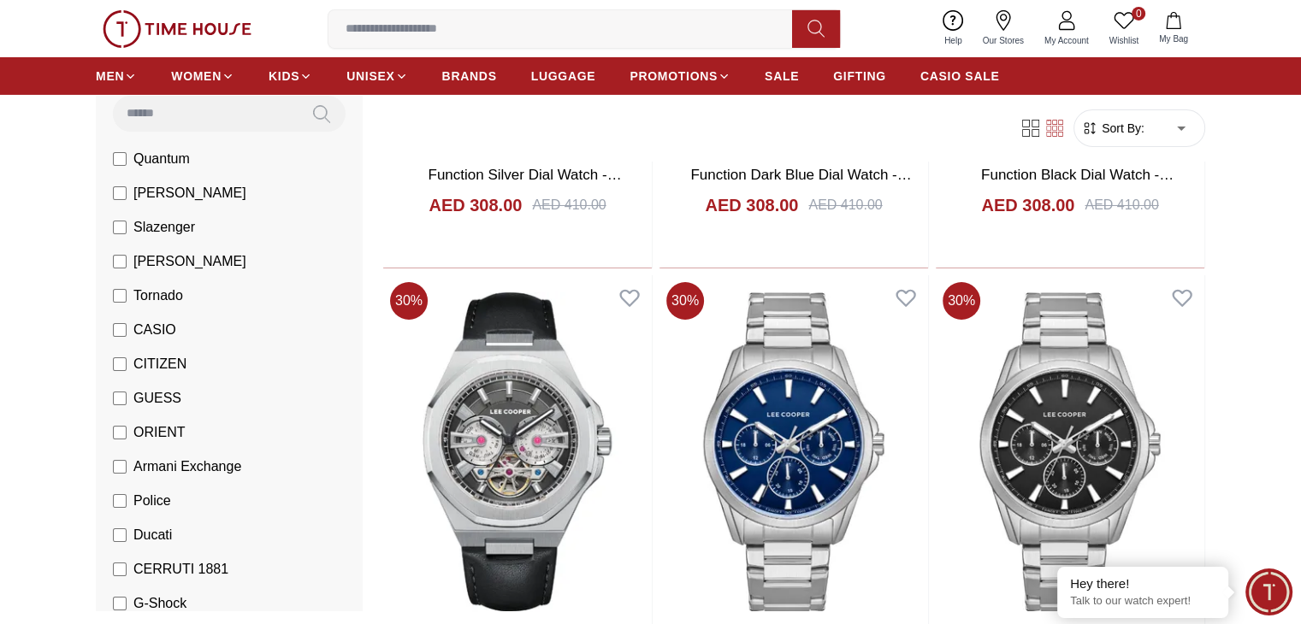
scroll to position [6051, 0]
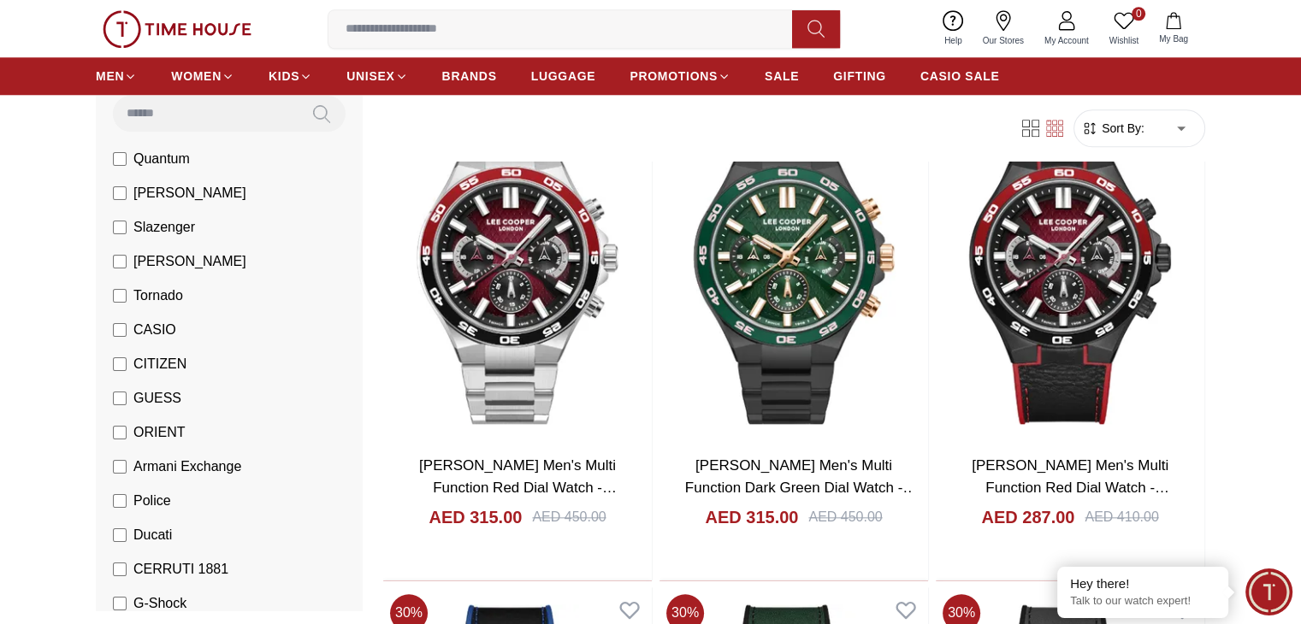
scroll to position [8209, 0]
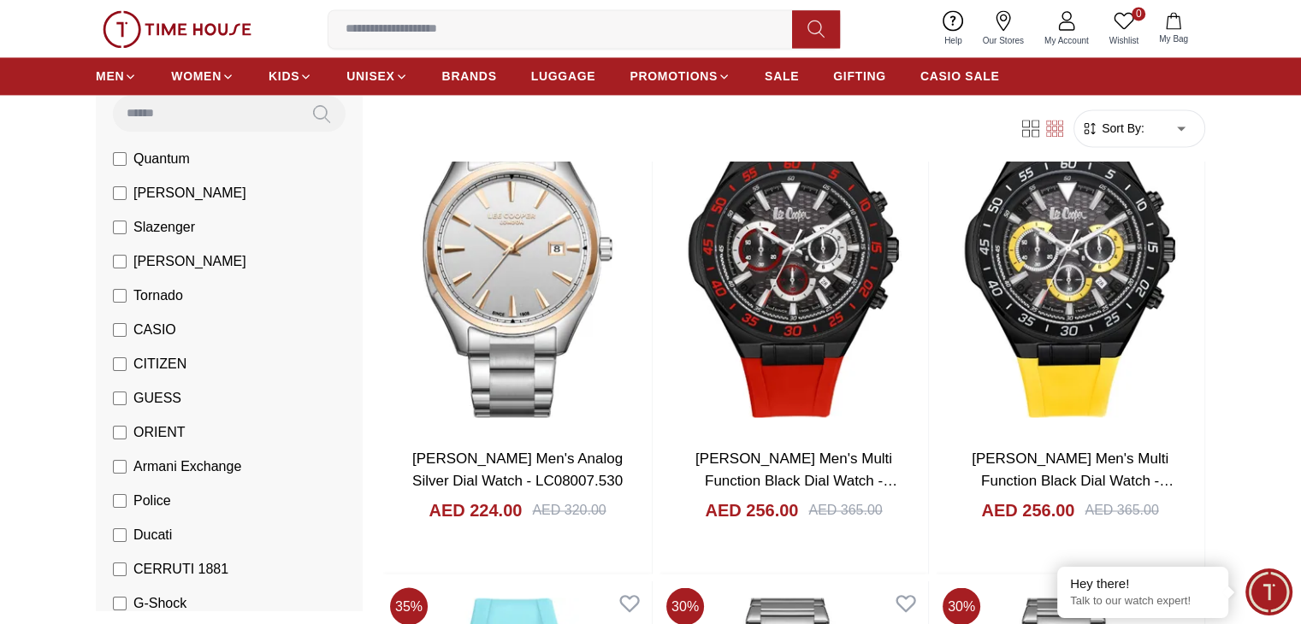
scroll to position [9189, 0]
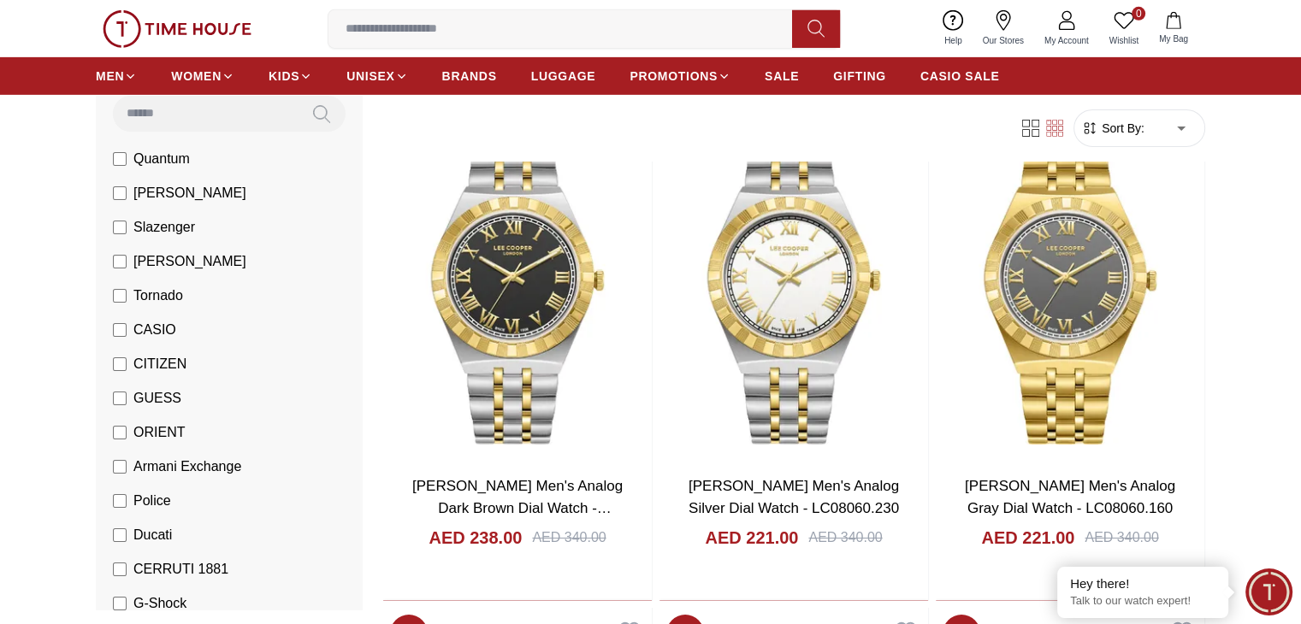
scroll to position [12161, 0]
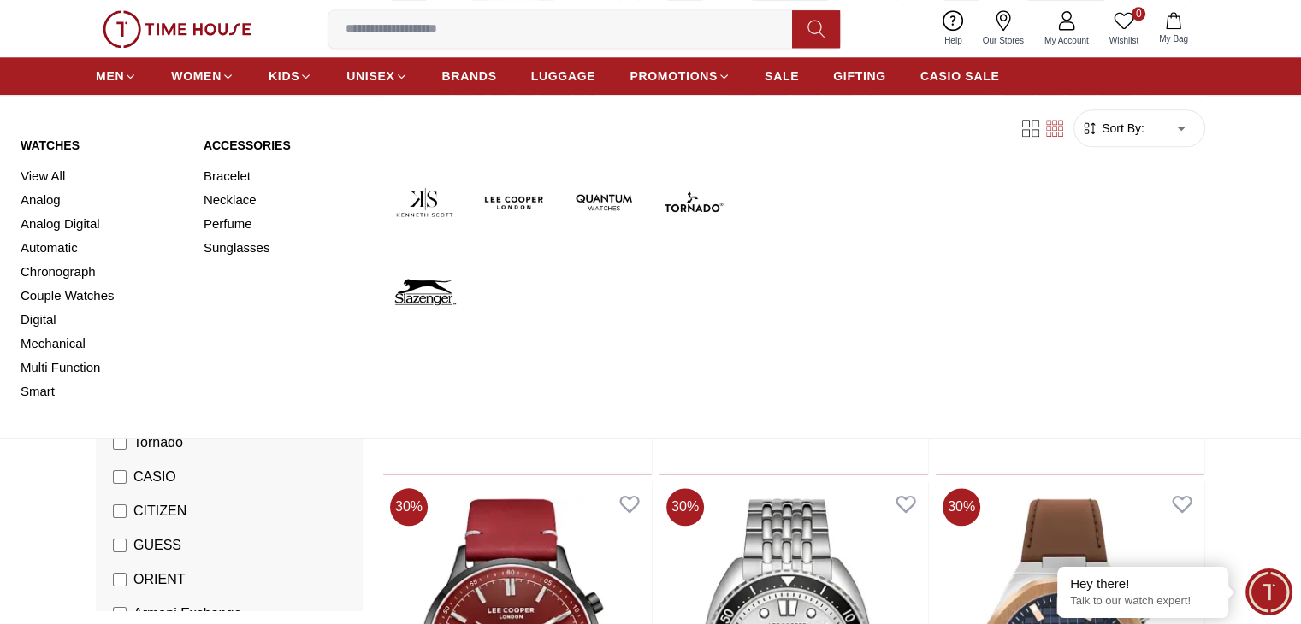
scroll to position [2507, 0]
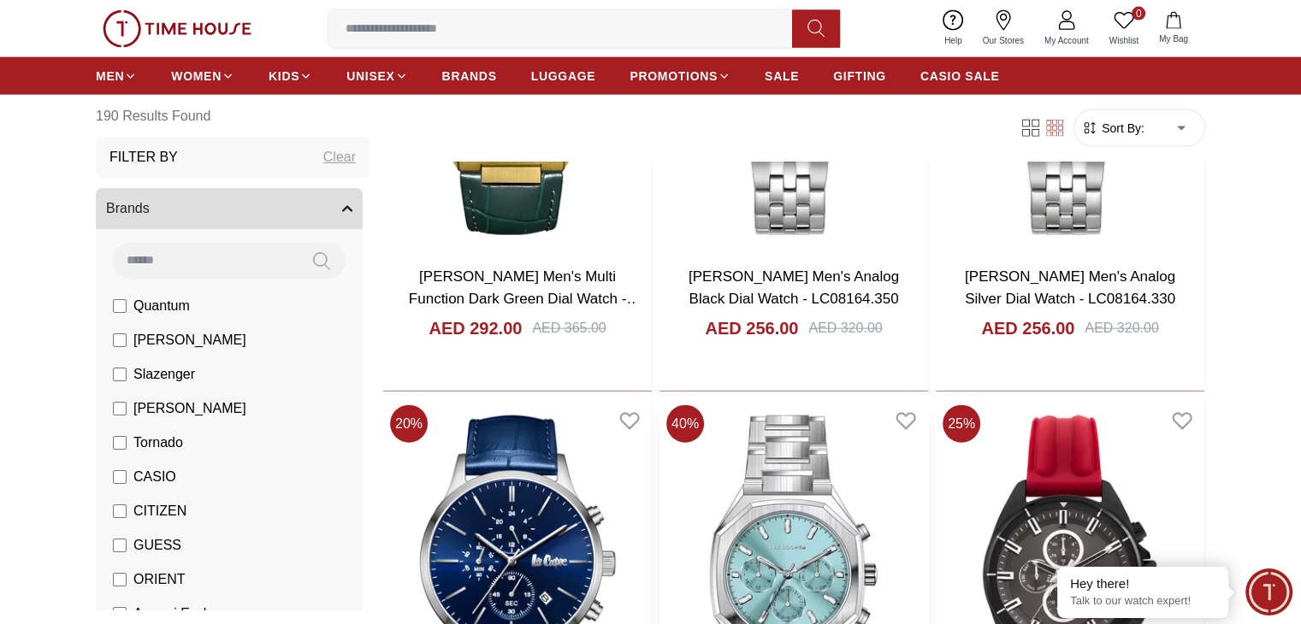
scroll to position [3961, 0]
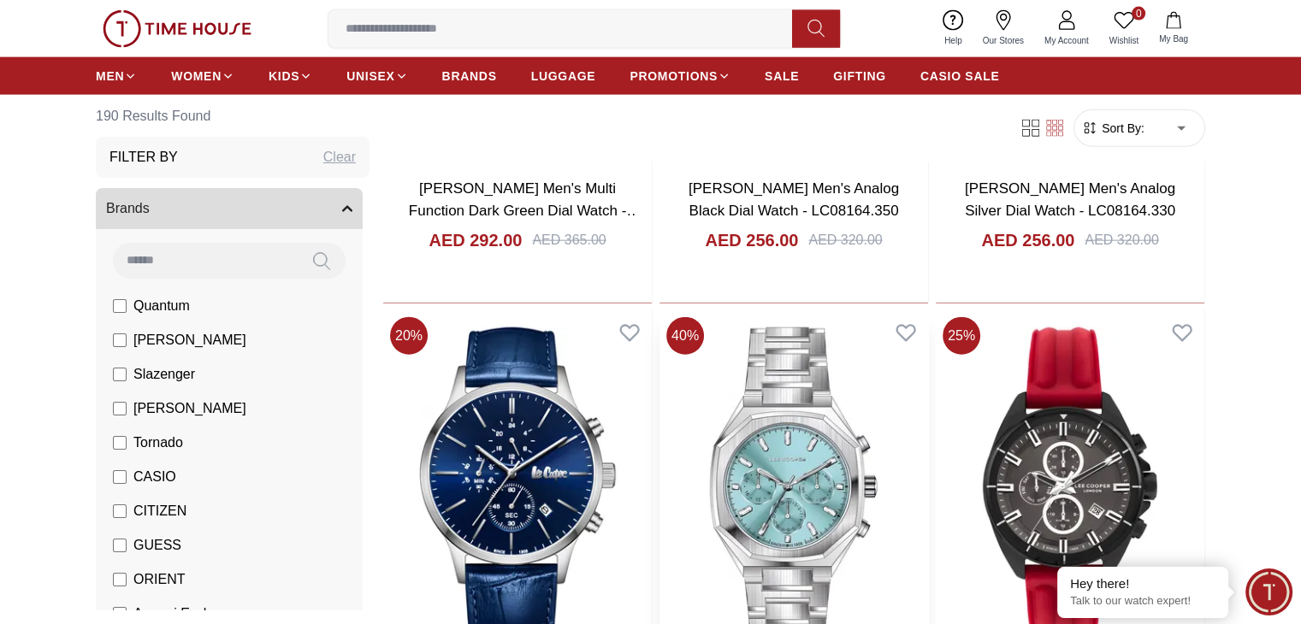
scroll to position [3961, 0]
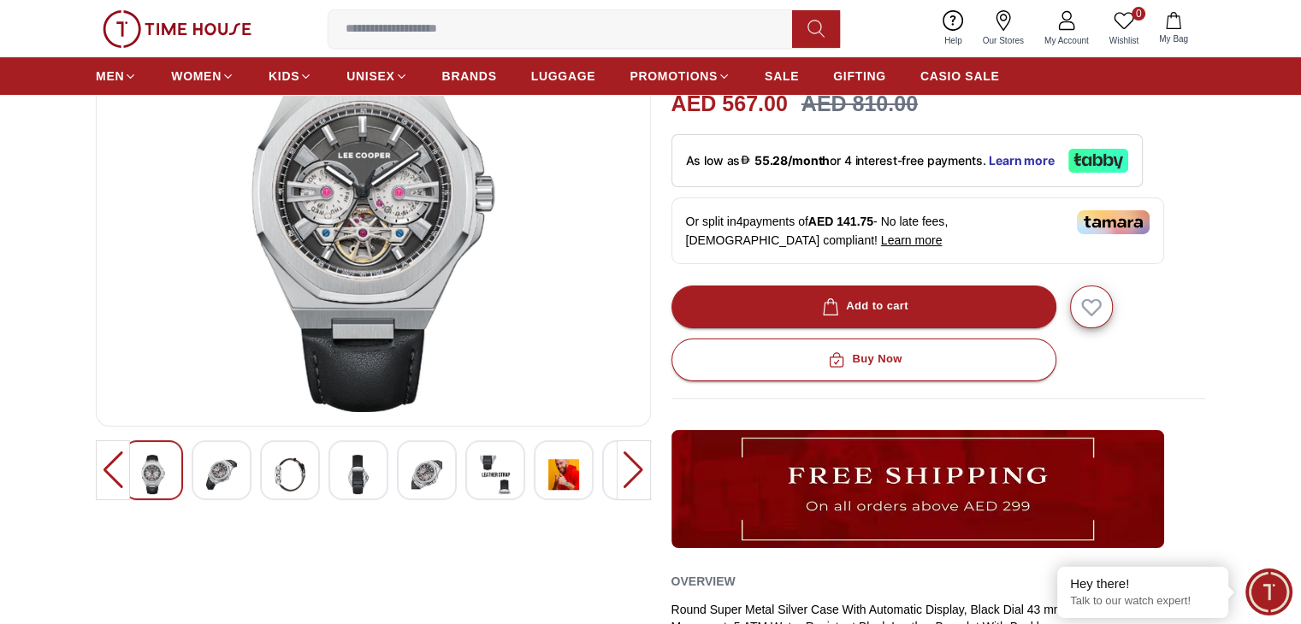
scroll to position [171, 0]
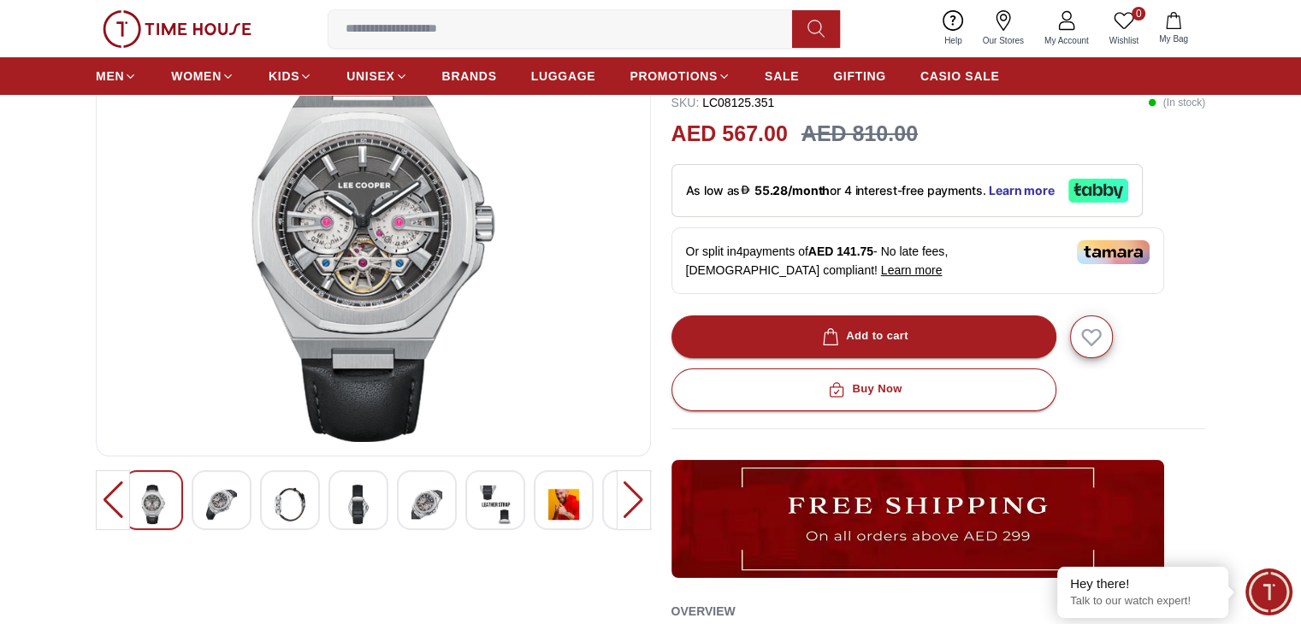
click at [422, 510] on img at bounding box center [426, 504] width 31 height 39
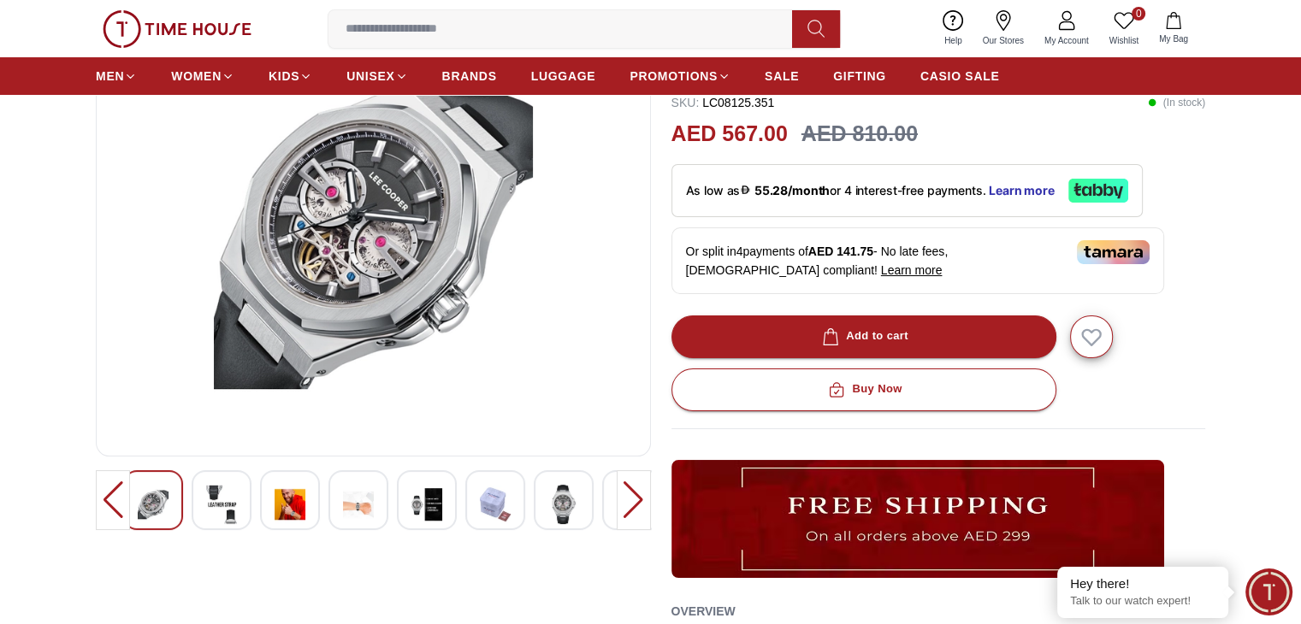
click at [411, 496] on img at bounding box center [426, 504] width 31 height 39
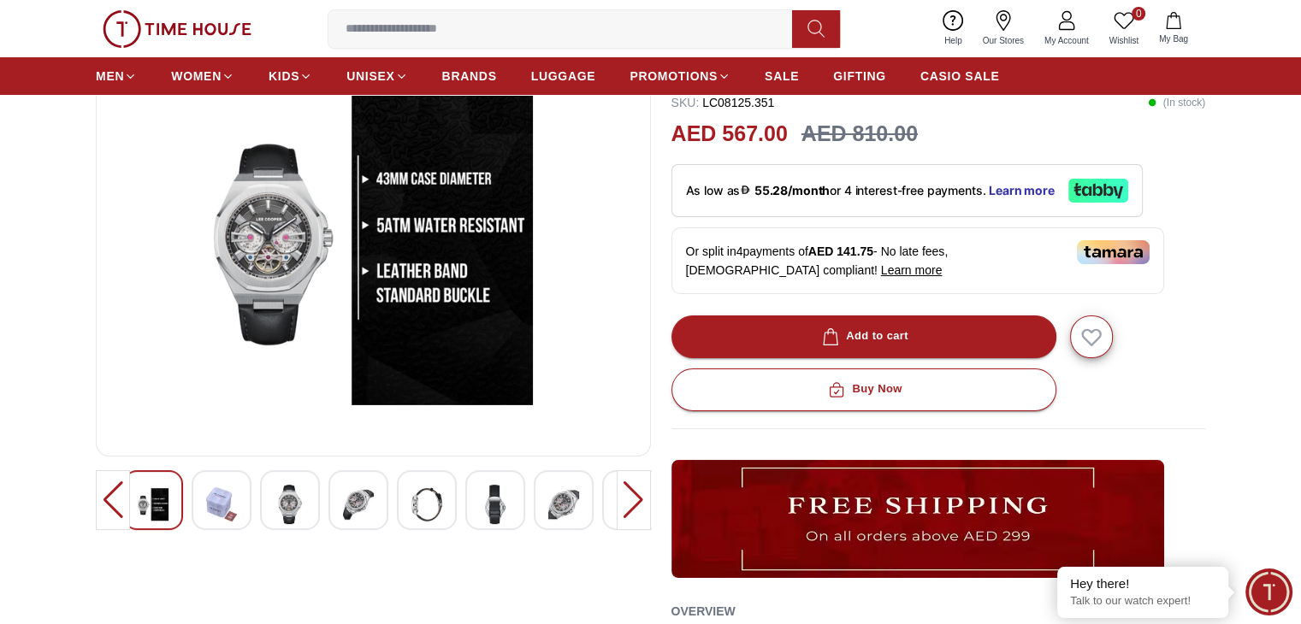
click at [387, 508] on div at bounding box center [358, 500] width 60 height 60
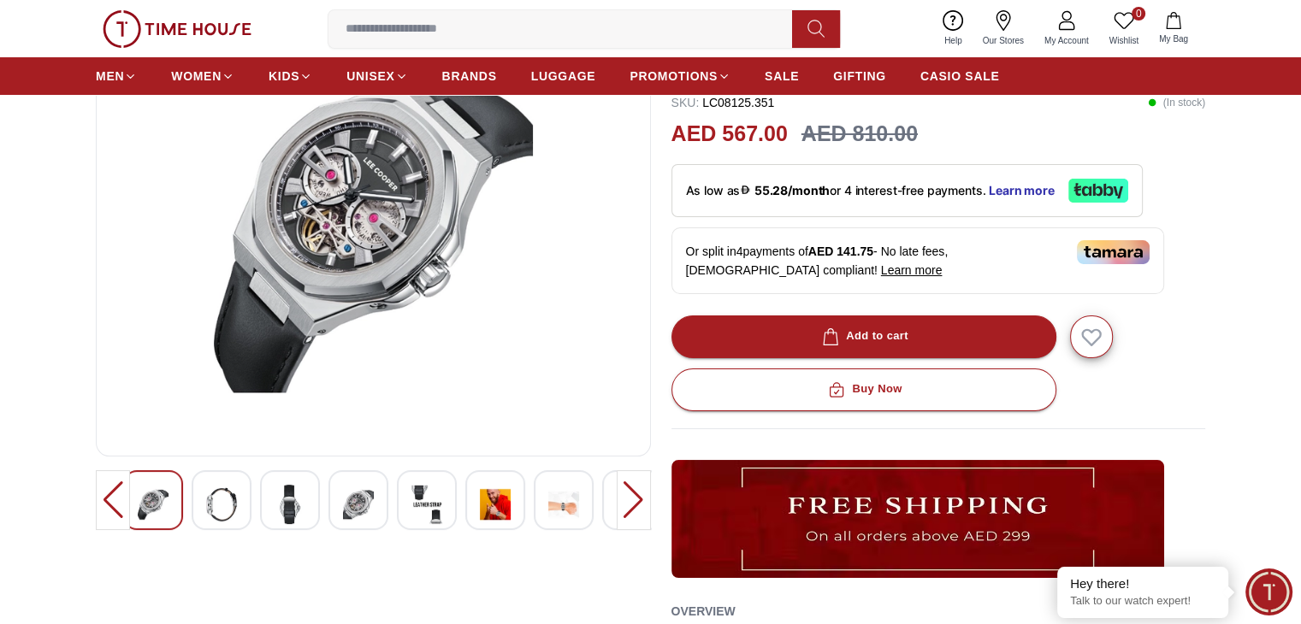
click at [346, 516] on img at bounding box center [358, 504] width 31 height 39
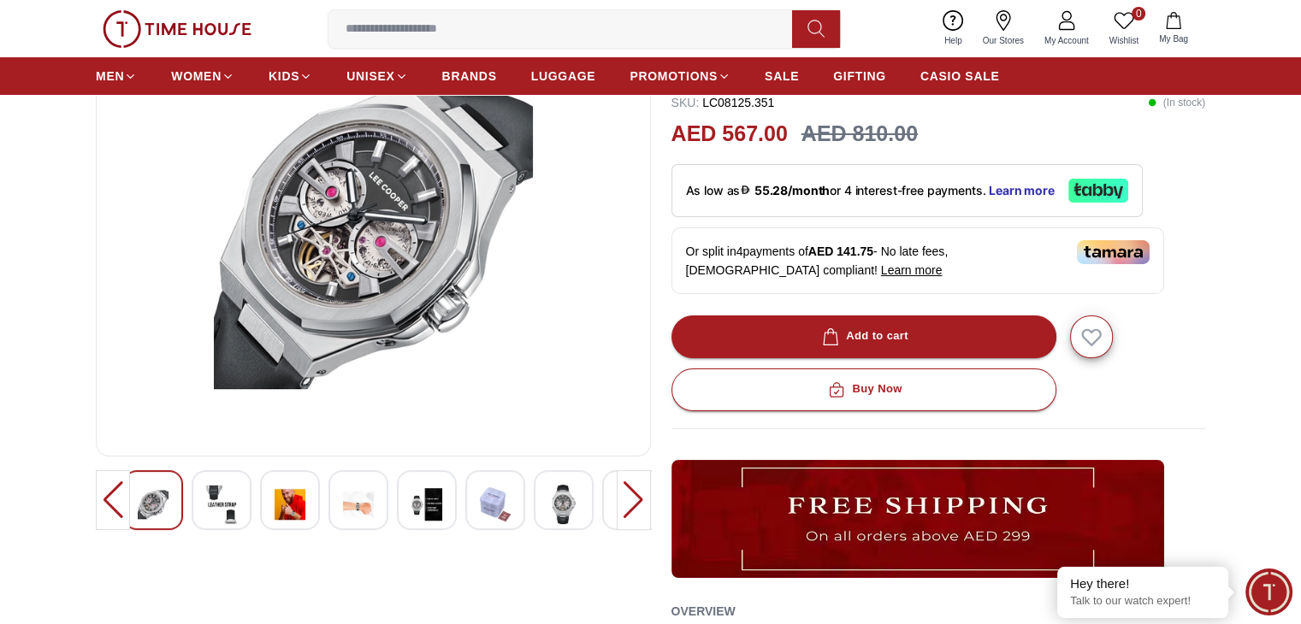
click at [402, 509] on div at bounding box center [427, 500] width 60 height 60
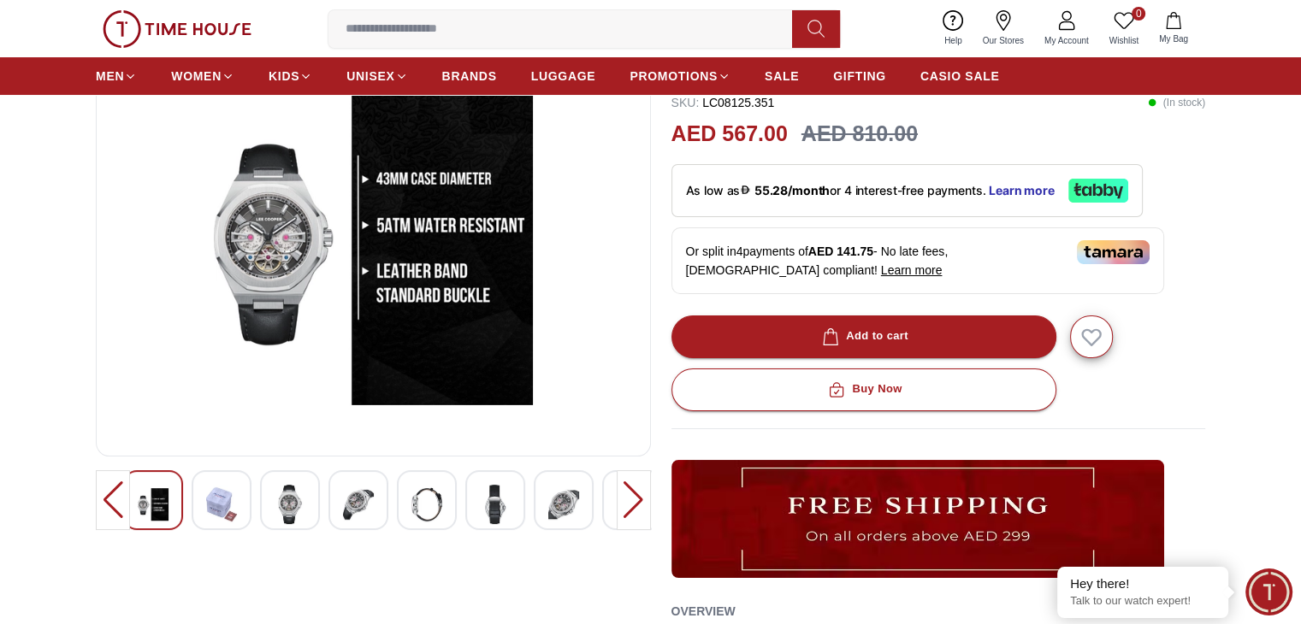
click at [378, 505] on div at bounding box center [358, 500] width 60 height 60
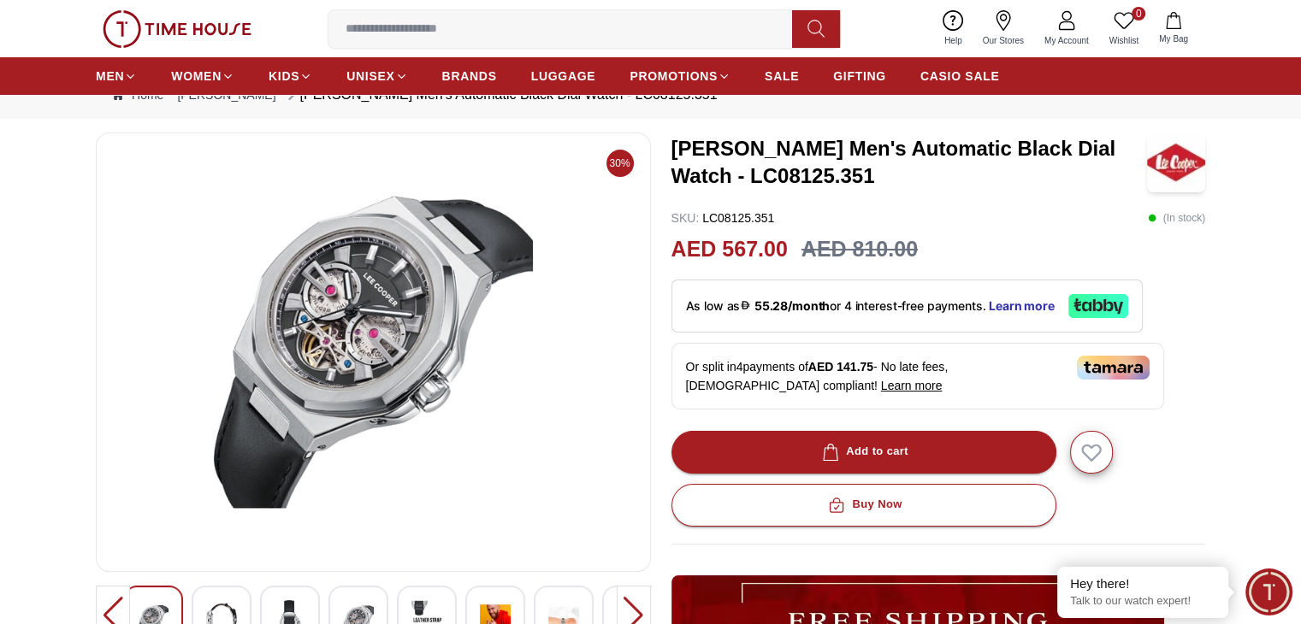
scroll to position [86, 0]
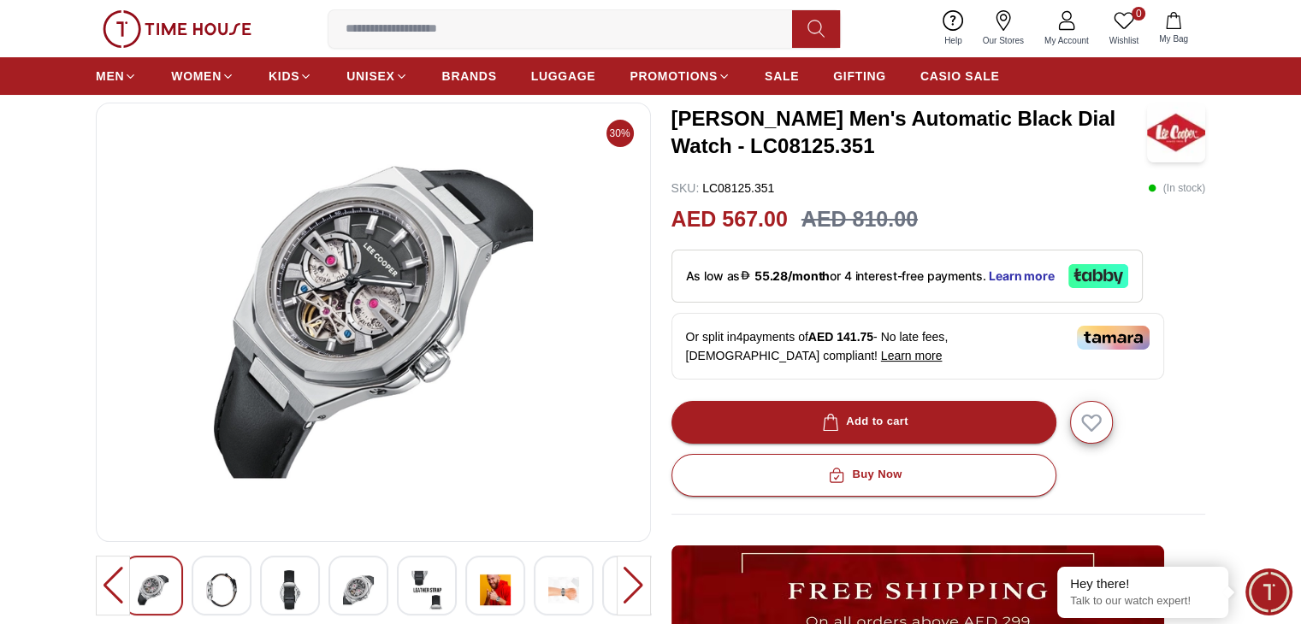
click at [638, 582] on div at bounding box center [634, 586] width 34 height 60
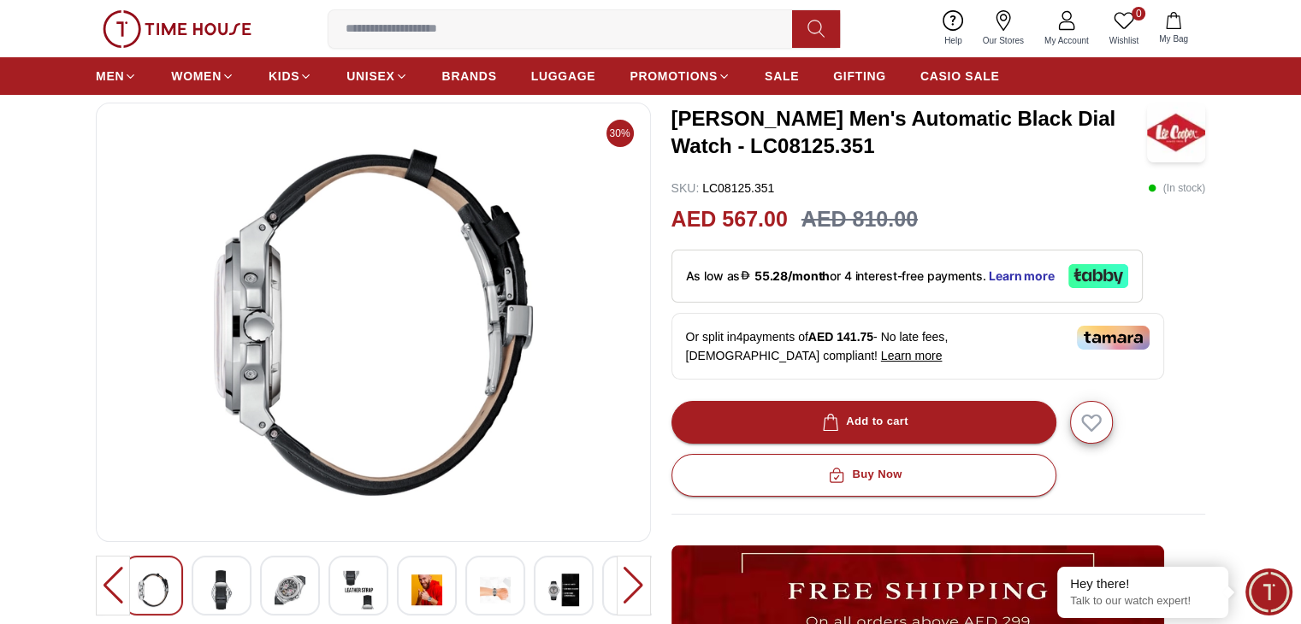
click at [638, 582] on div at bounding box center [634, 586] width 34 height 60
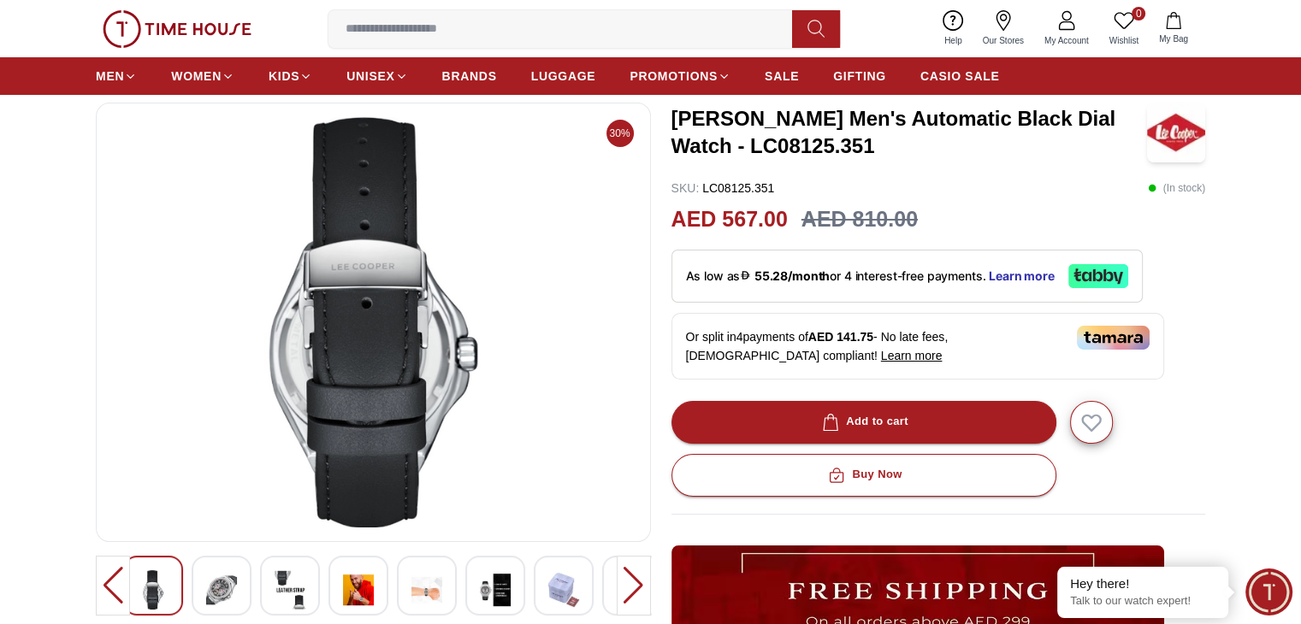
click at [638, 582] on div at bounding box center [634, 586] width 34 height 60
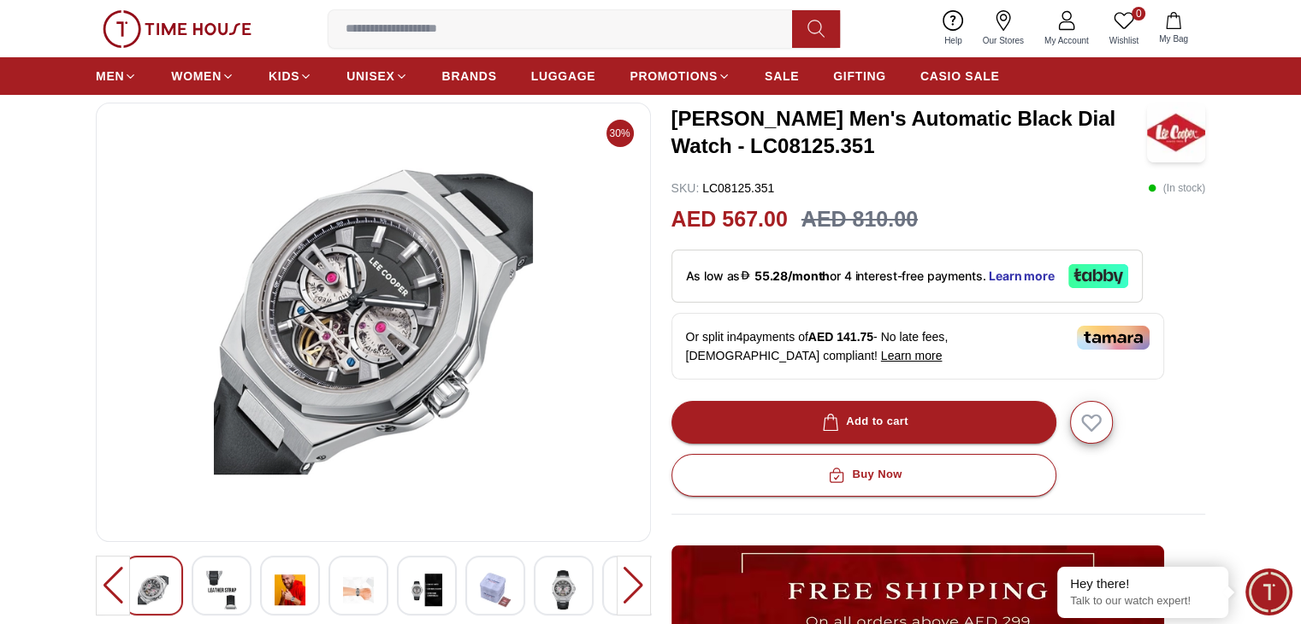
click at [638, 582] on div at bounding box center [634, 586] width 34 height 60
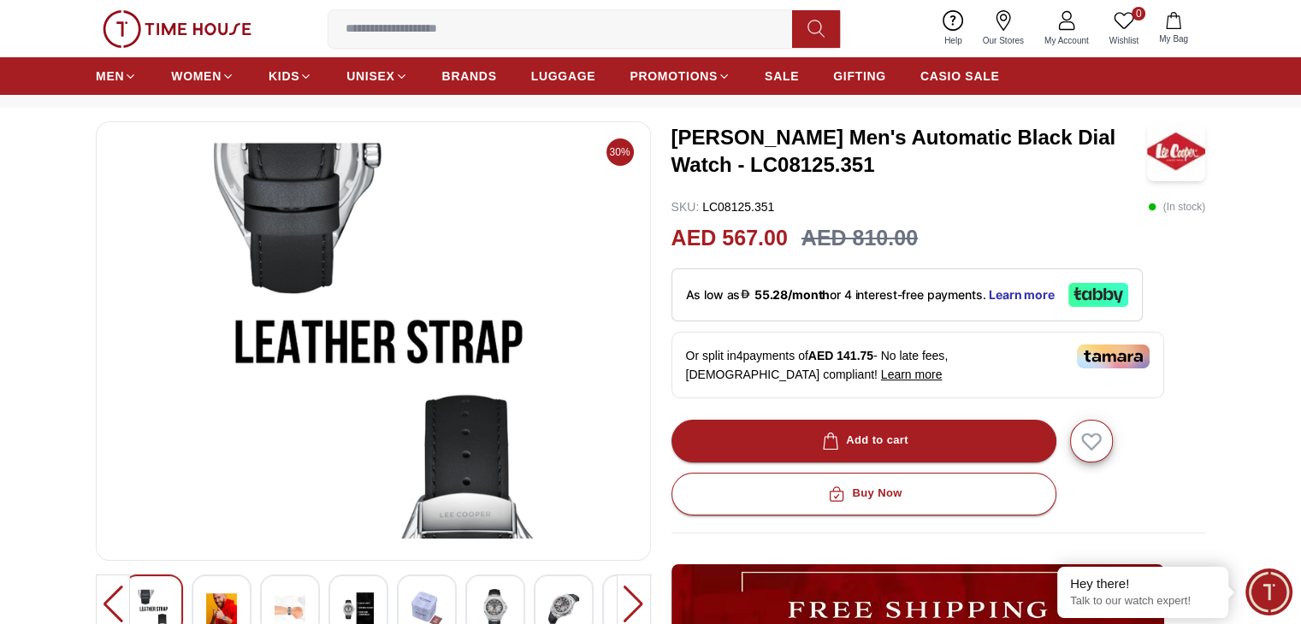
scroll to position [171, 0]
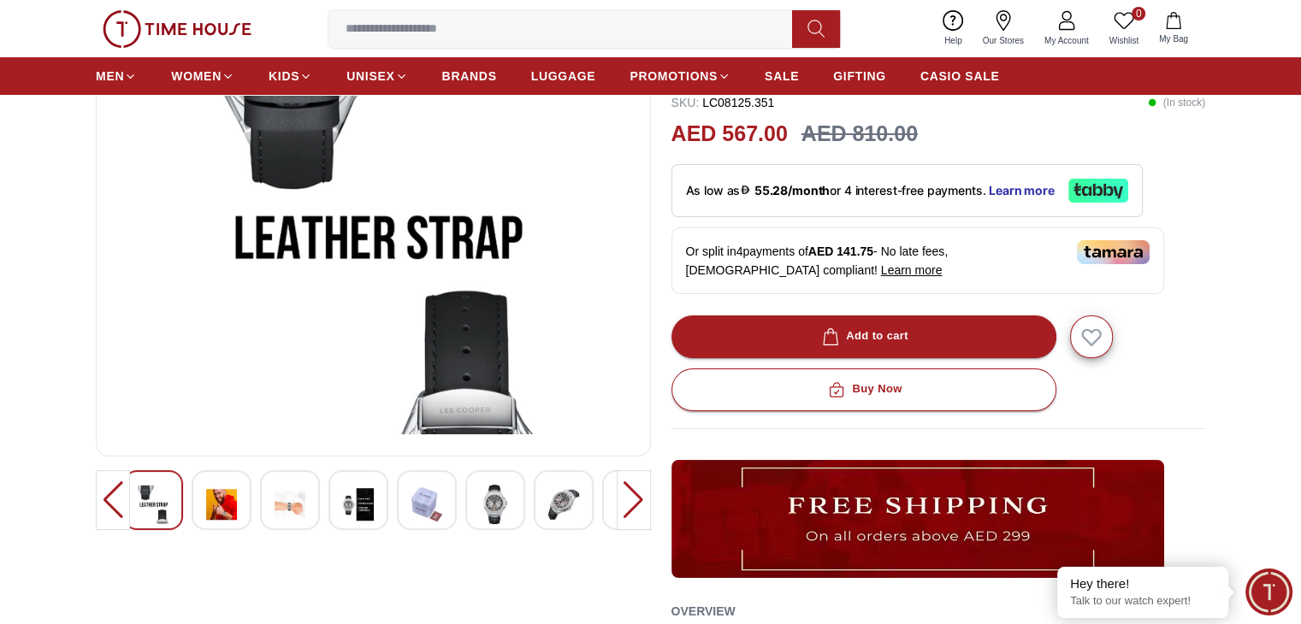
click at [622, 503] on div at bounding box center [634, 500] width 34 height 60
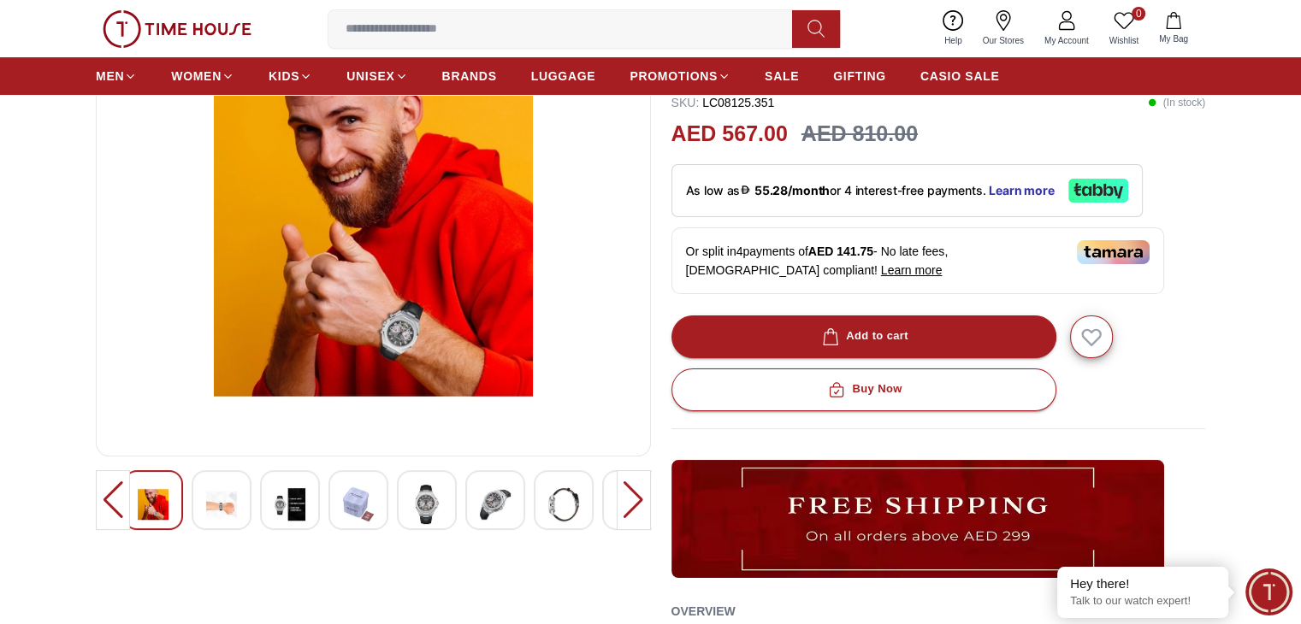
click at [622, 503] on div at bounding box center [634, 500] width 34 height 60
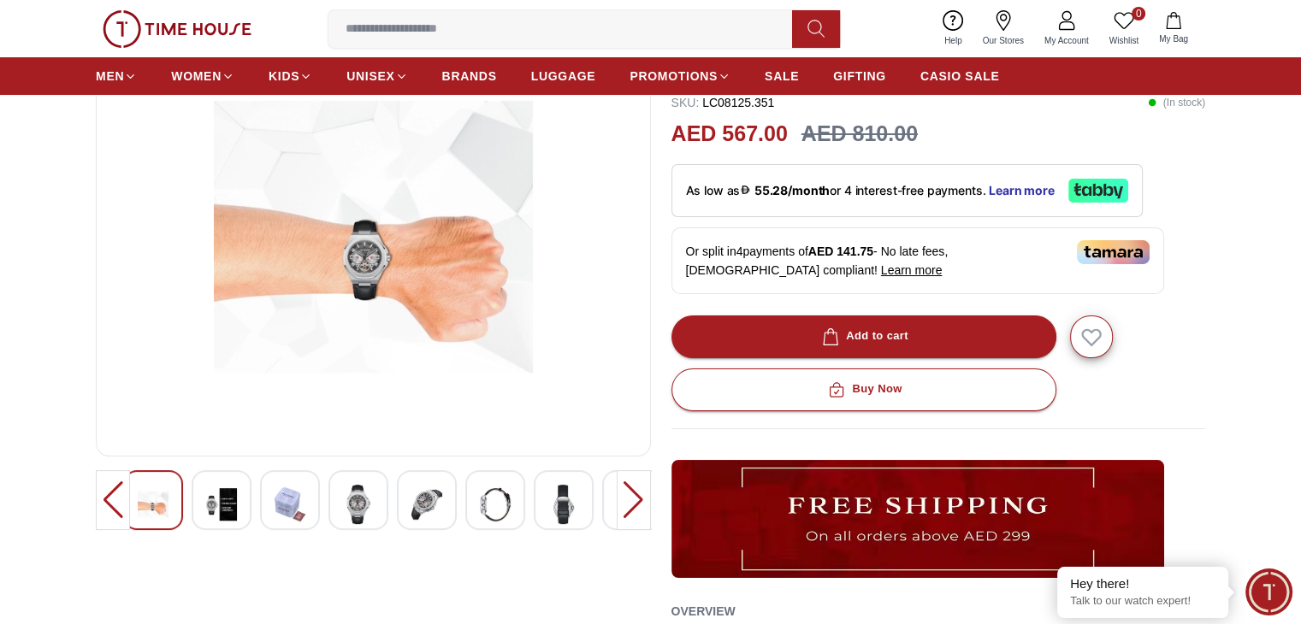
click at [622, 503] on div at bounding box center [634, 500] width 34 height 60
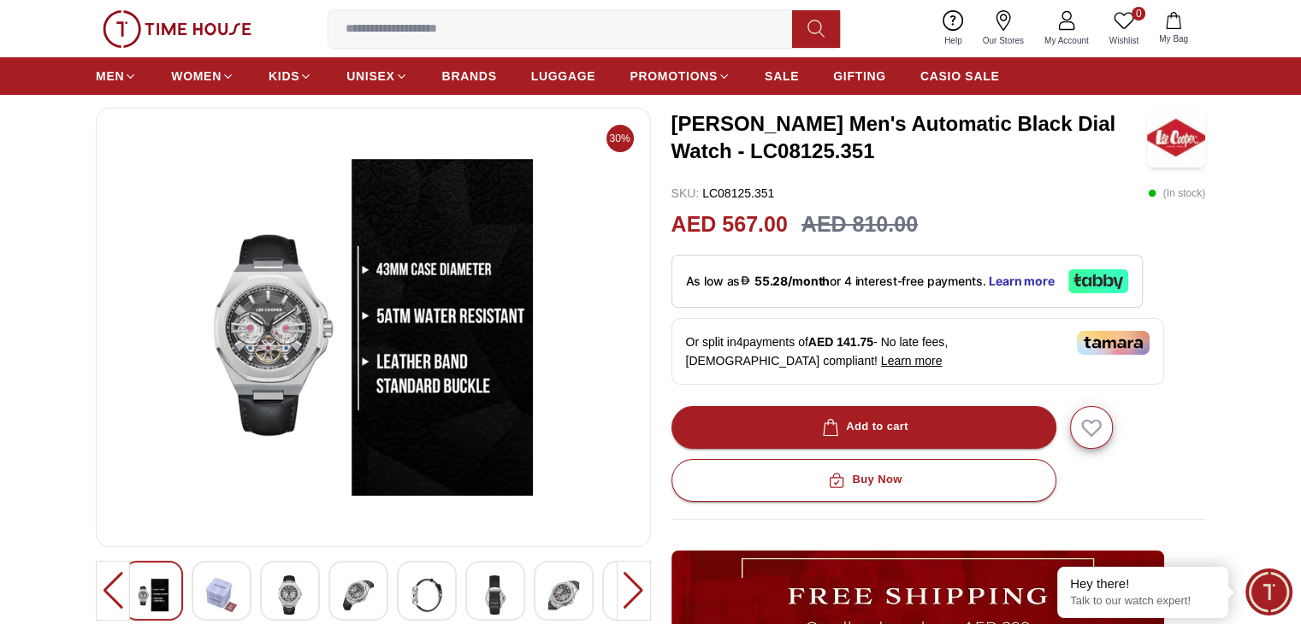
scroll to position [0, 0]
